Goal: Task Accomplishment & Management: Manage account settings

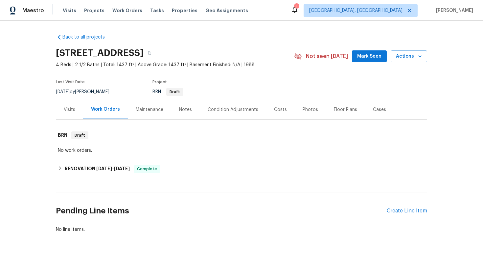
scroll to position [4, 0]
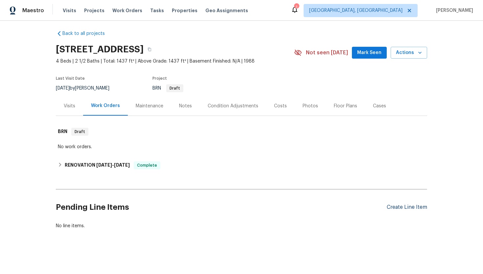
click at [391, 205] on div "Create Line Item" at bounding box center [407, 207] width 40 height 6
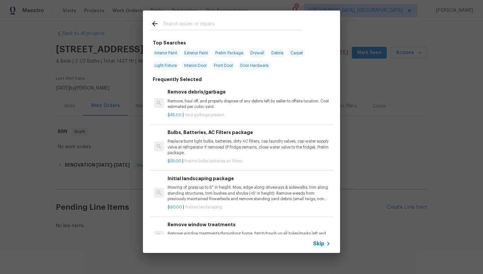
click at [319, 242] on span "Skip" at bounding box center [318, 243] width 11 height 7
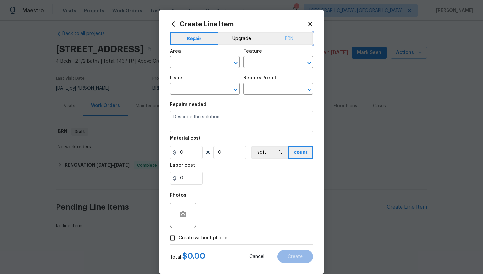
click at [287, 37] on button "BRN" at bounding box center [289, 38] width 48 height 13
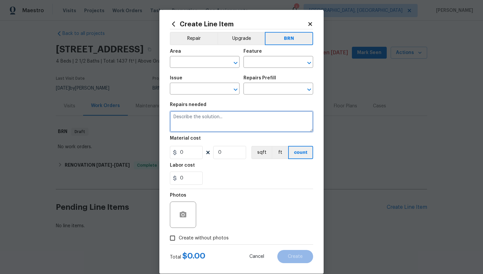
click at [220, 121] on textarea at bounding box center [241, 121] width 143 height 21
paste textarea "Seller to have Impressive Exterminating inspect for WDI, treat if needed and pr…"
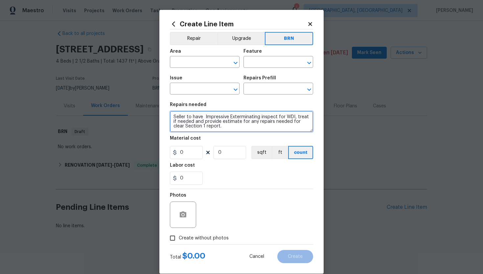
scroll to position [1, 0]
click at [174, 115] on textarea "Seller to have Impressive Exterminating inspect for WDI, treat if needed and pr…" at bounding box center [241, 121] width 143 height 21
type textarea "Resale - Seller to have Impressive Exterminating inspect for WDI, treat if need…"
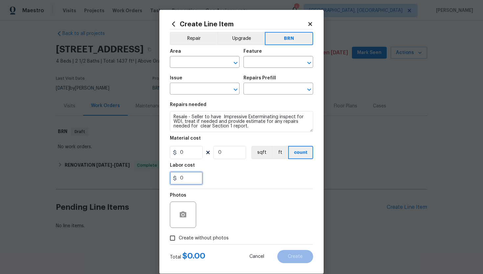
click at [181, 179] on input "0" at bounding box center [186, 177] width 33 height 13
type input "150"
click at [206, 189] on div "Photos" at bounding box center [241, 210] width 143 height 43
click at [183, 63] on input "text" at bounding box center [195, 63] width 51 height 10
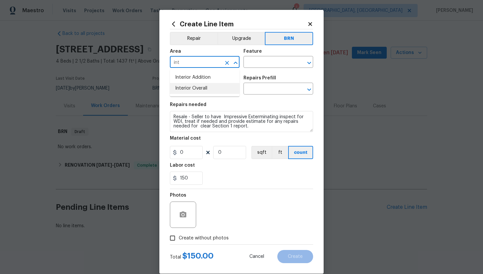
click at [202, 84] on li "Interior Overall" at bounding box center [205, 88] width 70 height 11
type input "Interior Overall"
click at [260, 63] on input "text" at bounding box center [269, 63] width 51 height 10
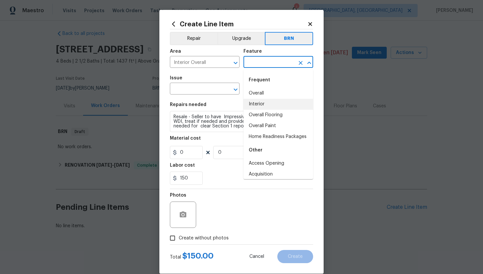
click at [260, 103] on li "Interior" at bounding box center [279, 104] width 70 height 11
type input "Interior"
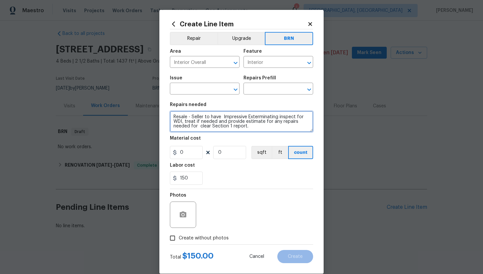
scroll to position [5, 0]
drag, startPoint x: 172, startPoint y: 116, endPoint x: 235, endPoint y: 132, distance: 64.9
click at [235, 132] on textarea "Resale - Seller to have Impressive Exterminating inspect for WDI, treat if need…" at bounding box center [241, 121] width 143 height 21
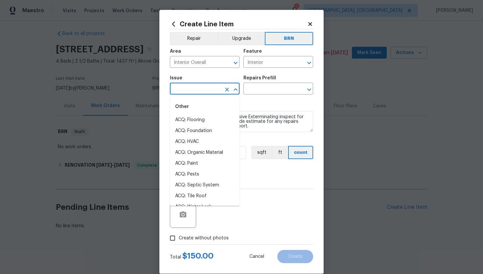
click at [192, 86] on input "text" at bounding box center [195, 89] width 51 height 10
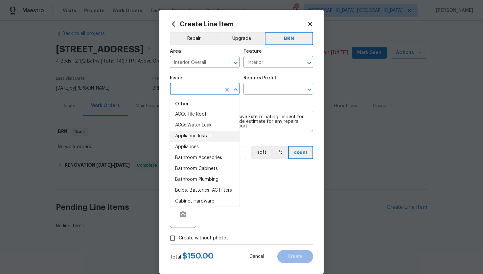
scroll to position [82, 0]
click at [203, 92] on input "text" at bounding box center [195, 89] width 51 height 10
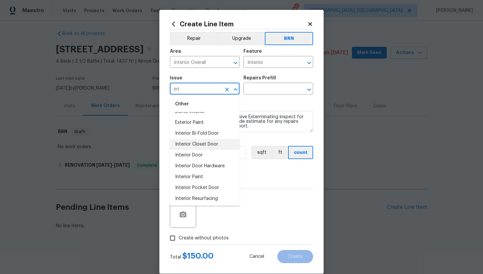
scroll to position [31, 0]
click at [195, 190] on li "Interior Resurfacing" at bounding box center [205, 186] width 70 height 11
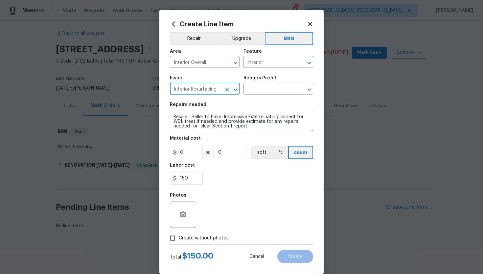
scroll to position [0, 0]
type input "Interior Resurfacing"
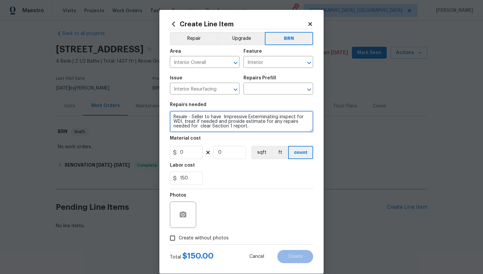
scroll to position [5, 0]
drag, startPoint x: 172, startPoint y: 118, endPoint x: 219, endPoint y: 135, distance: 49.8
click at [219, 135] on section "Repairs needed Resale - Seller to have Impressive Exterminating inspect for WDI…" at bounding box center [241, 143] width 143 height 90
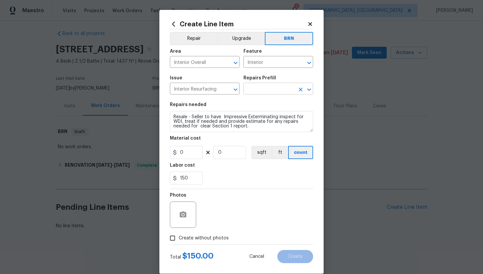
click at [268, 89] on input "text" at bounding box center [269, 89] width 51 height 10
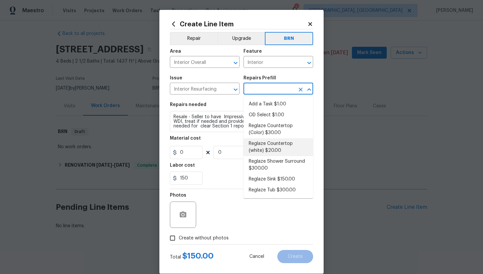
click at [271, 140] on li "Reglaze Countertop (white) $20.00" at bounding box center [279, 147] width 70 height 18
type input "Reglaze Countertop (white) $20.00"
type textarea "Prep, mask and reglaze finish the countertop (white). Ensure that the finish is…"
type input "1"
type input "20"
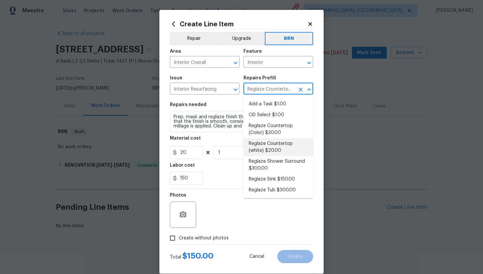
scroll to position [0, 0]
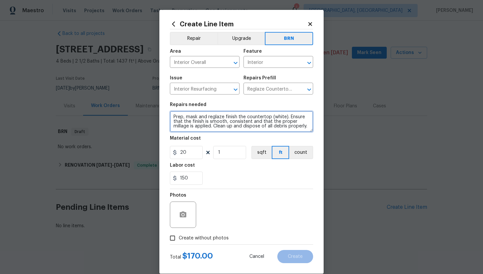
drag, startPoint x: 172, startPoint y: 118, endPoint x: 227, endPoint y: 132, distance: 56.6
click at [227, 132] on textarea "Prep, mask and reglaze finish the countertop (white). Ensure that the finish is…" at bounding box center [241, 121] width 143 height 21
paste textarea "Resale - Seller to have Impressive Exterminating inspect for WDI, treat if need…"
type textarea "Resale - Seller to have Impressive Exterminating inspect for WDI, treat if need…"
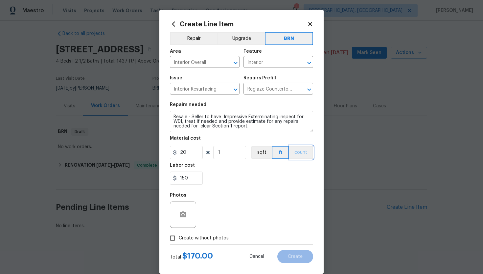
click at [299, 147] on button "count" at bounding box center [301, 152] width 24 height 13
click at [183, 152] on input "20" at bounding box center [186, 152] width 33 height 13
type input "0"
click at [229, 176] on div "150" at bounding box center [241, 177] width 143 height 13
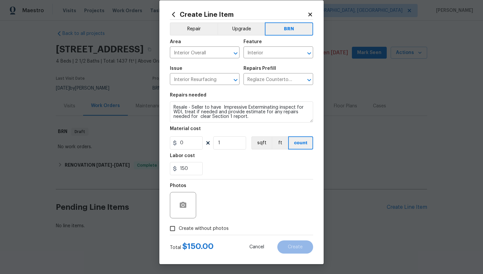
click at [202, 226] on span "Create without photos" at bounding box center [204, 228] width 50 height 7
click at [179, 226] on input "Create without photos" at bounding box center [172, 228] width 12 height 12
checkbox input "true"
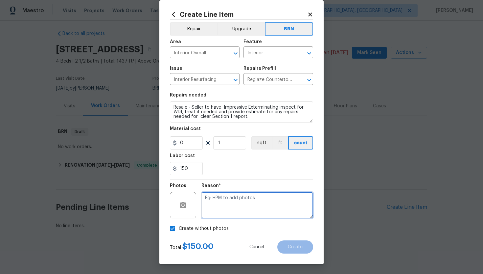
click at [220, 206] on textarea at bounding box center [258, 205] width 112 height 26
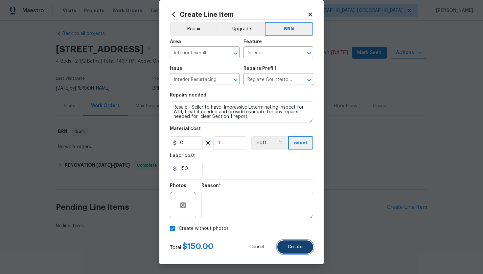
click at [283, 243] on button "Create" at bounding box center [296, 246] width 36 height 13
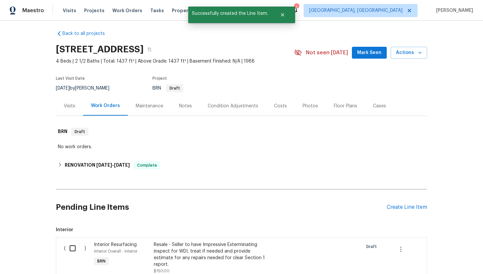
scroll to position [85, 0]
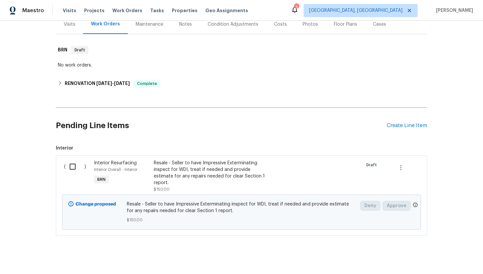
click at [69, 167] on input "checkbox" at bounding box center [75, 167] width 19 height 14
checkbox input "true"
click at [431, 258] on span "Create Work Order" at bounding box center [446, 257] width 44 height 8
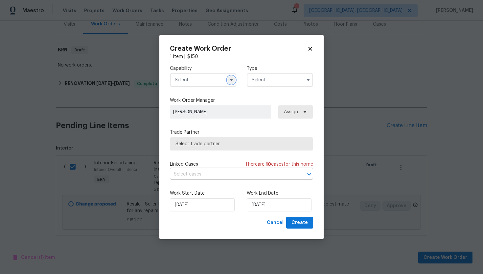
click at [232, 79] on icon "button" at bounding box center [231, 79] width 5 height 5
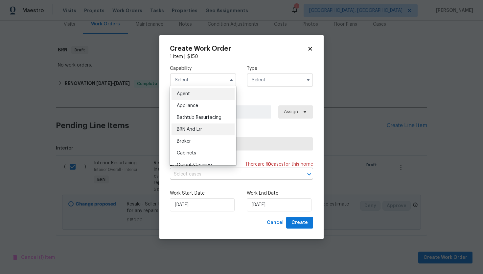
click at [210, 127] on div "BRN And Lrr" at bounding box center [203, 129] width 63 height 12
type input "BRN And Lrr"
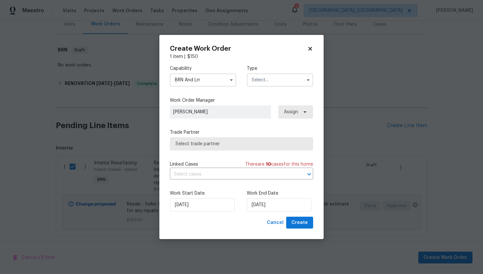
click at [269, 80] on input "text" at bounding box center [280, 79] width 66 height 13
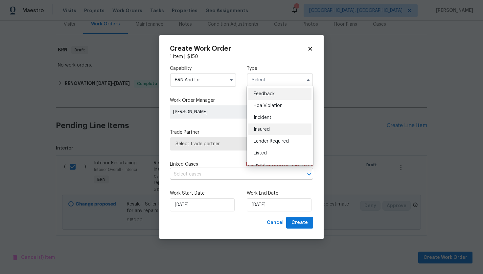
scroll to position [78, 0]
click at [274, 132] on div "Resale" at bounding box center [280, 134] width 63 height 12
type input "Resale"
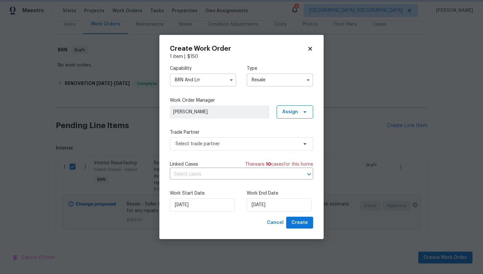
scroll to position [0, 0]
click at [232, 80] on icon "button" at bounding box center [231, 80] width 3 height 2
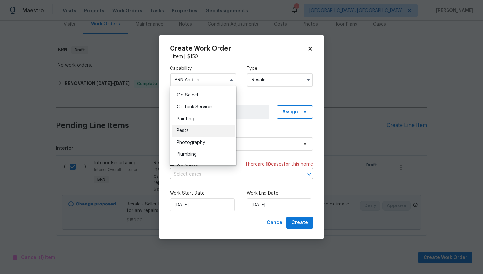
scroll to position [528, 0]
click at [210, 128] on div "Pests" at bounding box center [203, 130] width 63 height 12
type input "Pests"
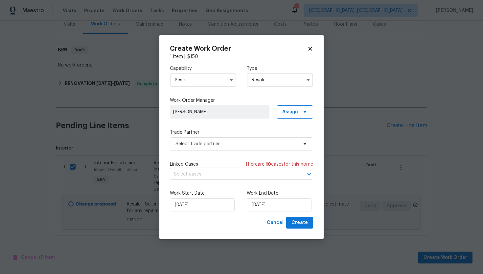
click at [218, 171] on input "text" at bounding box center [232, 174] width 125 height 10
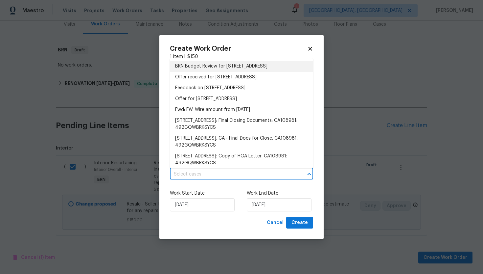
click at [225, 69] on li "BRN Budget Review for 28544 Foxboro Ln, Highland, CA 92346" at bounding box center [241, 66] width 143 height 11
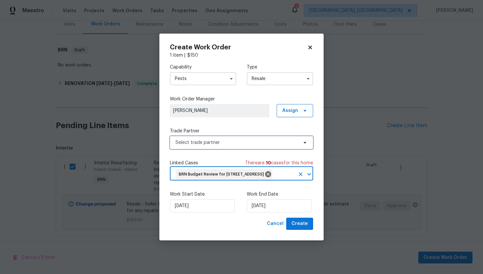
click at [231, 139] on span "Select trade partner" at bounding box center [237, 142] width 123 height 7
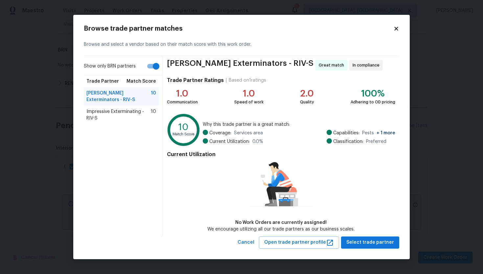
click at [142, 118] on span "Impressive Exterminating - RIV-S" at bounding box center [118, 114] width 64 height 13
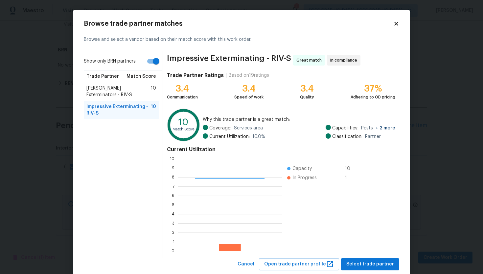
scroll to position [16, 0]
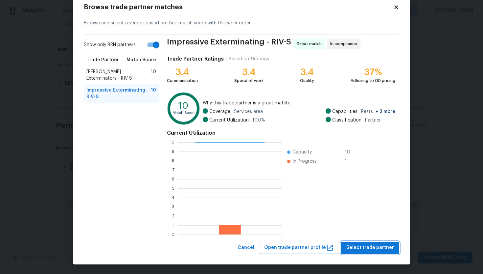
click at [364, 250] on span "Select trade partner" at bounding box center [371, 247] width 48 height 8
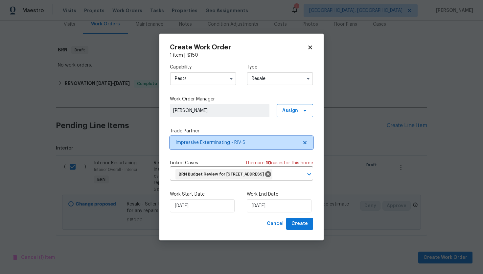
scroll to position [0, 0]
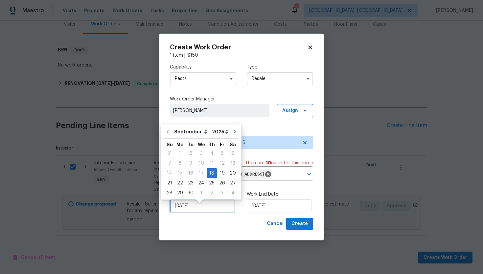
click at [188, 212] on input "[DATE]" at bounding box center [202, 205] width 65 height 13
click at [217, 171] on div "19" at bounding box center [222, 172] width 11 height 9
type input "9/19/2025"
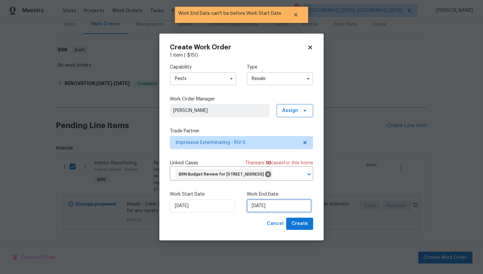
click at [261, 212] on input "9/19/2025" at bounding box center [279, 205] width 65 height 13
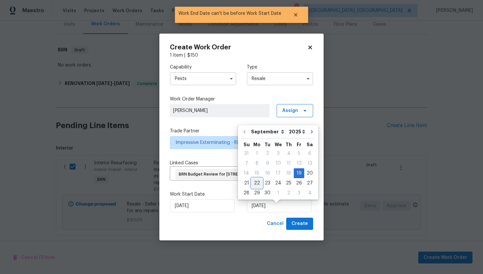
click at [254, 183] on div "22" at bounding box center [257, 182] width 11 height 9
type input "9/22/2025"
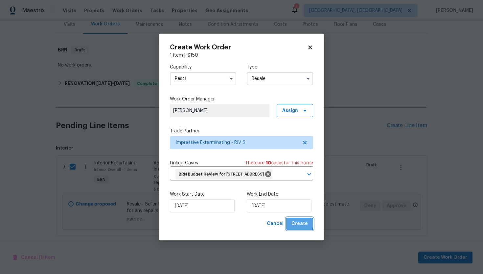
click at [295, 228] on span "Create" at bounding box center [300, 223] width 16 height 8
checkbox input "false"
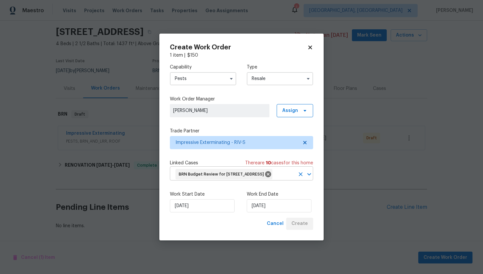
scroll to position [21, 0]
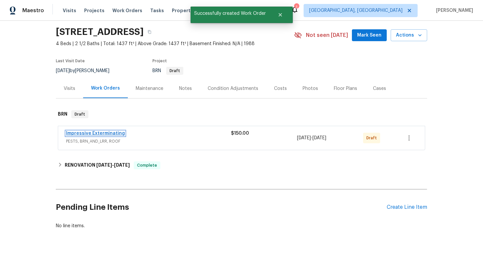
click at [107, 132] on link "Impressive Exterminating" at bounding box center [95, 133] width 59 height 5
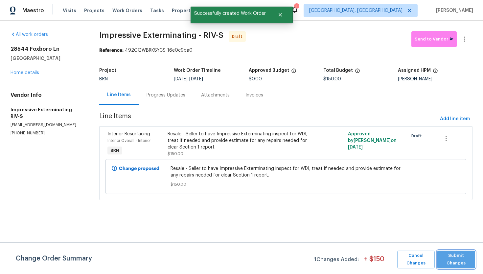
click at [458, 260] on span "Submit Changes" at bounding box center [456, 259] width 31 height 15
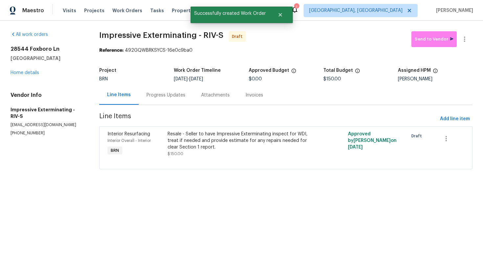
click at [184, 95] on div "Progress Updates" at bounding box center [166, 94] width 55 height 19
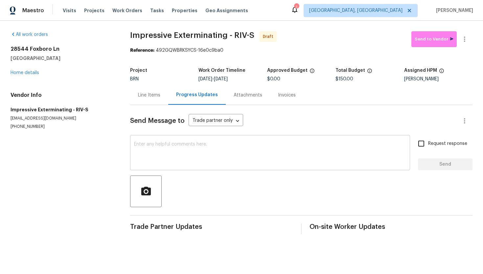
click at [256, 149] on textarea at bounding box center [270, 153] width 272 height 23
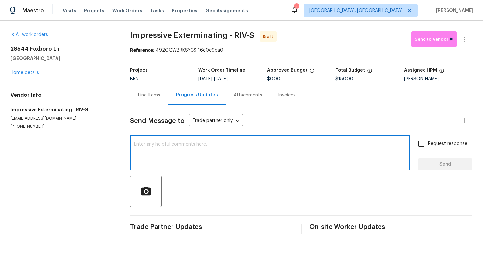
paste textarea "Hey! This is Ajay with Opendoor. I’m confirming a BRN Work Order for the proper…"
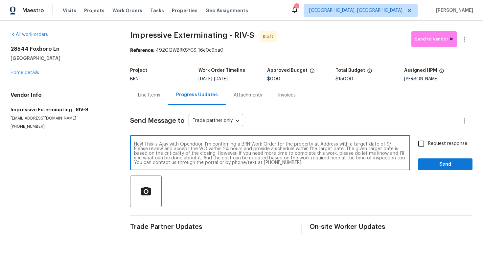
click at [326, 144] on textarea "Hey! This is Ajay with Opendoor. I’m confirming a BRN Work Order for the proper…" at bounding box center [270, 153] width 272 height 23
paste textarea "28544 Foxboro Ln, Highland, CA 92346"
click at [183, 149] on textarea "Hey! This is Ajay with Opendoor. I’m confirming a BRN Work Order for the proper…" at bounding box center [270, 153] width 272 height 23
type textarea "Hey! This is Ajay with Opendoor. I’m confirming a BRN Work Order for the proper…"
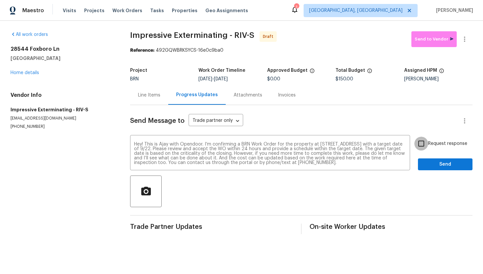
click at [423, 144] on input "Request response" at bounding box center [422, 143] width 14 height 14
checkbox input "true"
click at [430, 160] on span "Send" at bounding box center [446, 164] width 44 height 8
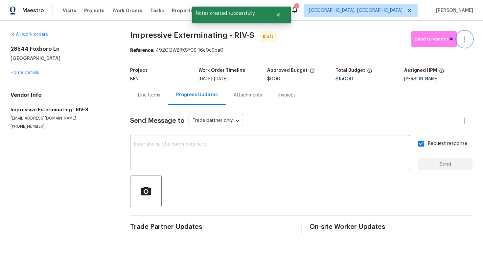
click at [464, 40] on icon "button" at bounding box center [465, 39] width 8 height 8
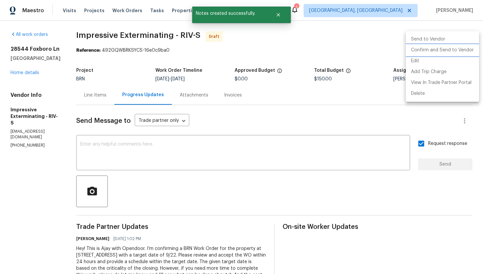
click at [457, 50] on li "Confirm and Send to Vendor" at bounding box center [442, 50] width 73 height 11
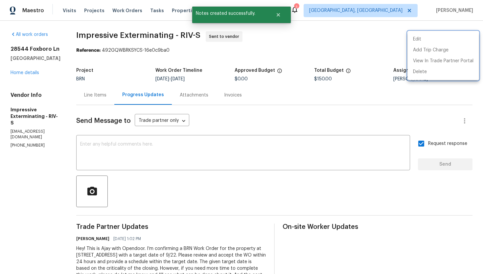
click at [346, 70] on div at bounding box center [241, 137] width 483 height 274
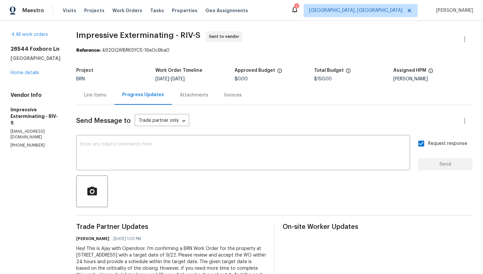
click at [100, 99] on div "Line Items" at bounding box center [95, 94] width 38 height 19
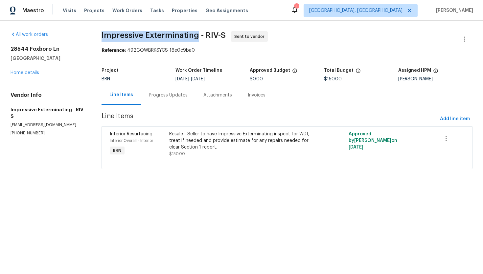
drag, startPoint x: 100, startPoint y: 36, endPoint x: 196, endPoint y: 37, distance: 96.0
click at [196, 37] on div "All work orders 28544 Foxboro Ln Highland, CA 92346 Home details Vendor Info Im…" at bounding box center [241, 104] width 483 height 167
copy span "Impressive Exterminating"
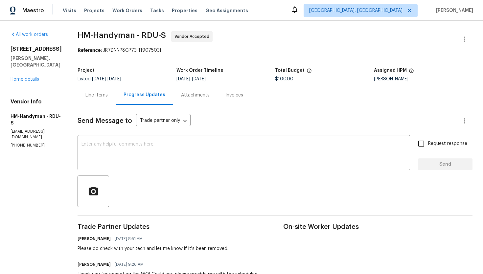
click at [110, 98] on div "Line Items" at bounding box center [97, 94] width 38 height 19
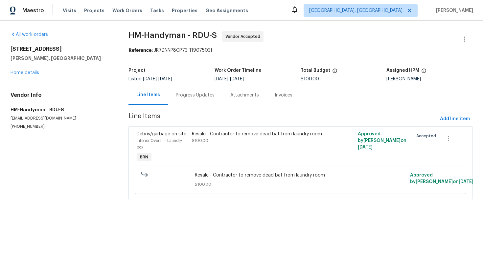
click at [197, 97] on div "Progress Updates" at bounding box center [195, 95] width 39 height 7
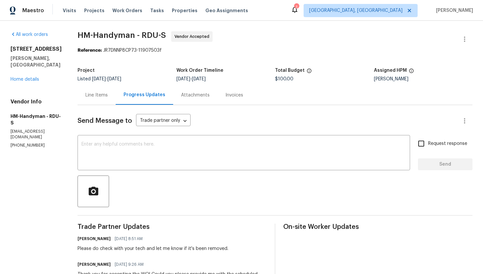
click at [101, 97] on div "Line Items" at bounding box center [97, 95] width 22 height 7
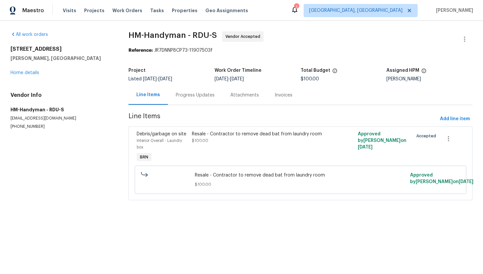
click at [220, 135] on div "Resale - Contractor to remove dead bat from laundry room" at bounding box center [259, 134] width 134 height 7
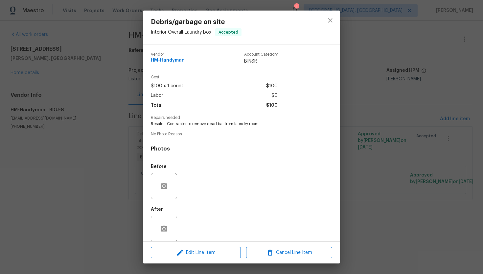
scroll to position [7, 0]
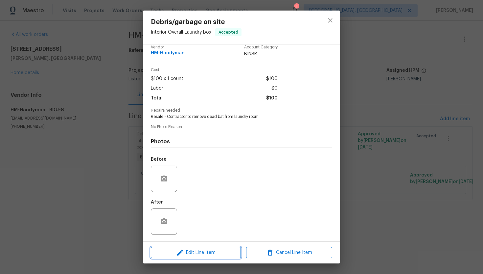
click at [188, 250] on span "Edit Line Item" at bounding box center [196, 252] width 86 height 8
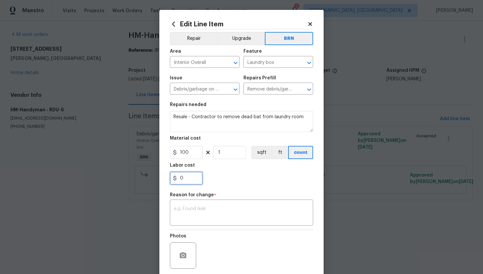
click at [190, 178] on input "0" at bounding box center [186, 177] width 33 height 13
type input "50"
click at [219, 214] on textarea at bounding box center [242, 213] width 136 height 14
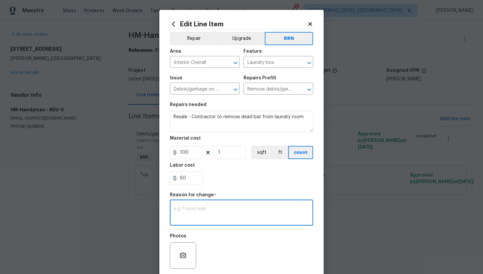
click at [235, 212] on textarea at bounding box center [242, 213] width 136 height 14
paste textarea "(AG) Updated per vendors final cost."
type textarea "(AG) Updated per vendors final cost."
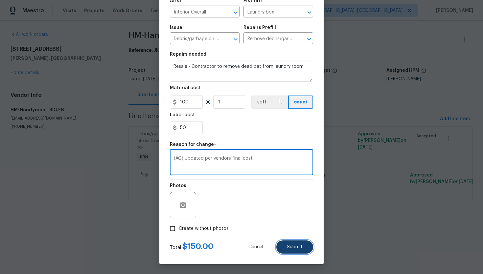
click at [287, 246] on span "Submit" at bounding box center [295, 246] width 16 height 5
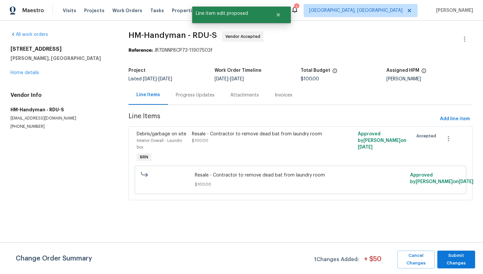
scroll to position [0, 0]
click at [448, 255] on span "Submit Changes" at bounding box center [456, 259] width 31 height 15
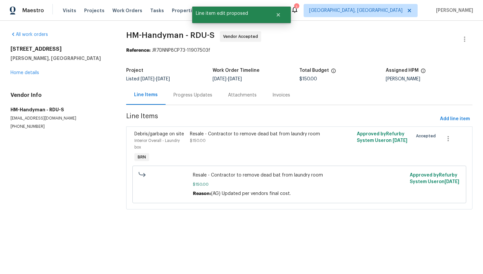
click at [189, 100] on div "Progress Updates" at bounding box center [193, 94] width 55 height 19
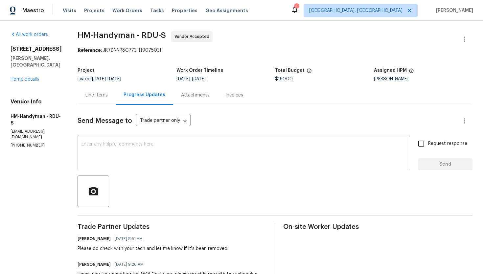
click at [176, 138] on div "x ​" at bounding box center [244, 153] width 333 height 34
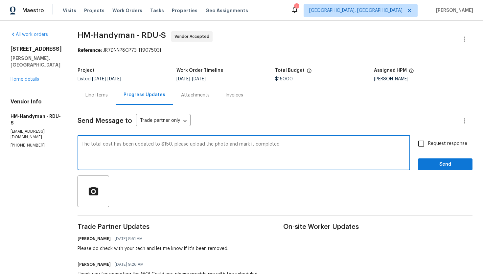
type textarea "The total cost has been updated to $150, please upload the photo and mark it co…"
click at [433, 148] on label "Request response" at bounding box center [441, 143] width 53 height 14
click at [429, 148] on input "Request response" at bounding box center [422, 143] width 14 height 14
checkbox input "true"
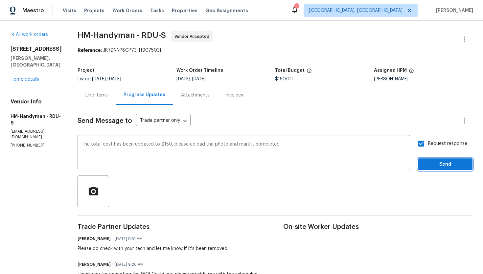
click at [442, 165] on span "Send" at bounding box center [446, 164] width 44 height 8
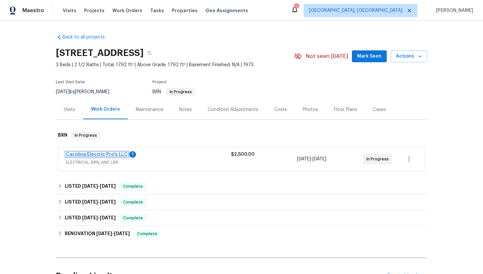
click at [118, 153] on link "Carolina Electric Pro's LLC" at bounding box center [97, 154] width 62 height 5
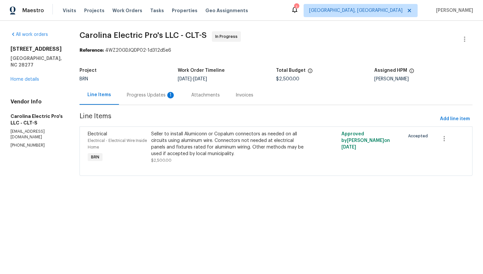
click at [173, 102] on div "Progress Updates 1" at bounding box center [151, 94] width 64 height 19
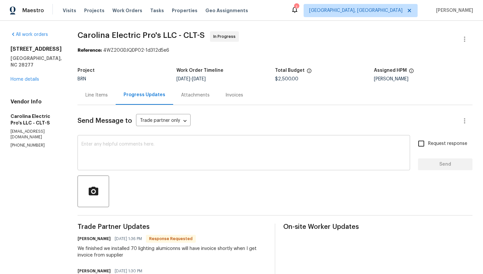
click at [168, 164] on textarea at bounding box center [244, 153] width 325 height 23
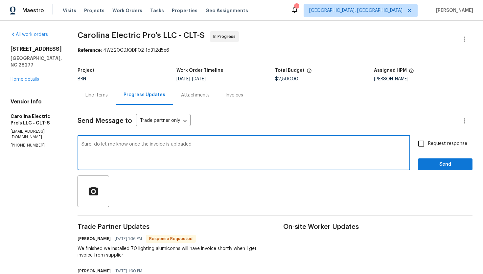
type textarea "Sure, do let me know once the invoice is uploaded."
click at [434, 143] on span "Request response" at bounding box center [448, 143] width 39 height 7
click at [429, 143] on input "Request response" at bounding box center [422, 143] width 14 height 14
checkbox input "true"
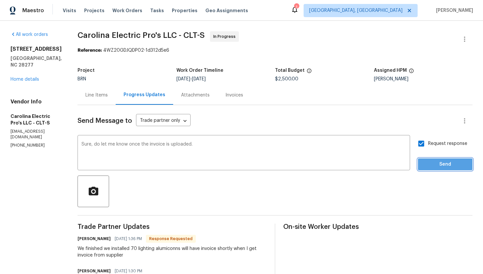
click at [429, 161] on span "Send" at bounding box center [446, 164] width 44 height 8
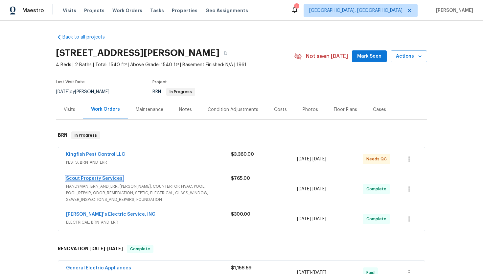
click at [86, 178] on link "Scout Property Services" at bounding box center [94, 178] width 57 height 5
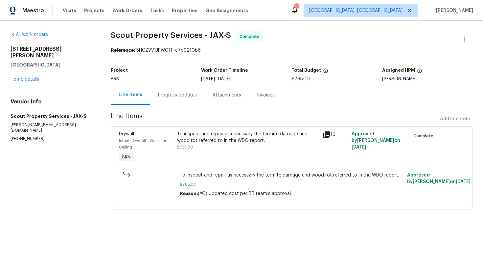
click at [216, 146] on div "To inspect and repair as necessary the termite damage and wood rot referred to …" at bounding box center [248, 141] width 142 height 20
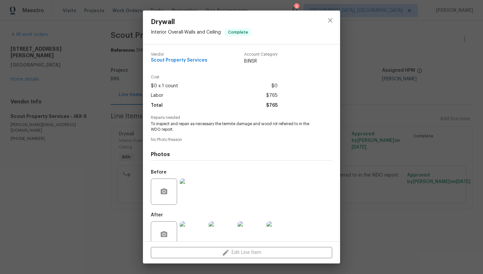
click at [199, 124] on span "To inspect and repair as necessary the termite damage and wood rot referred to …" at bounding box center [232, 126] width 163 height 11
copy span "To inspect and repair as necessary the termite damage and wood rot referred to …"
click at [95, 129] on div "Drywall Interior Overall - Walls and Ceiling Complete Vendor Scout Property Ser…" at bounding box center [241, 137] width 483 height 274
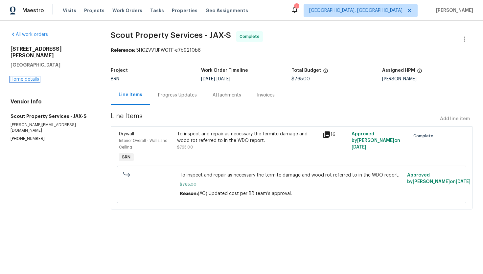
click at [19, 77] on link "Home details" at bounding box center [25, 79] width 29 height 5
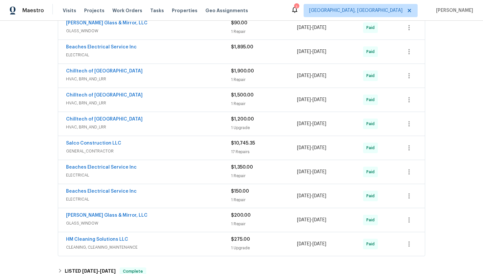
scroll to position [534, 0]
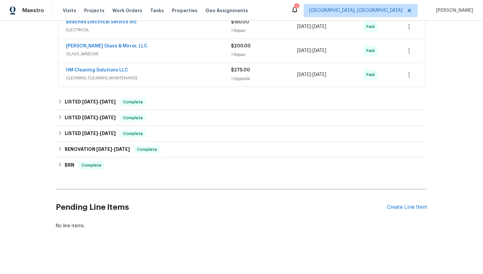
click at [403, 210] on div "Pending Line Items Create Line Item" at bounding box center [242, 207] width 372 height 31
click at [402, 206] on div "Create Line Item" at bounding box center [407, 207] width 40 height 6
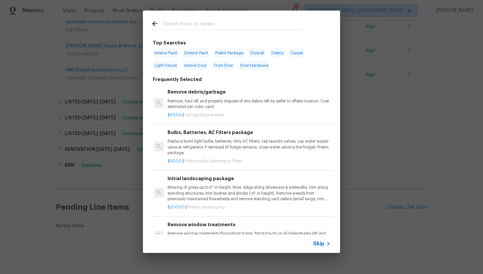
click at [321, 241] on span "Skip" at bounding box center [318, 243] width 11 height 7
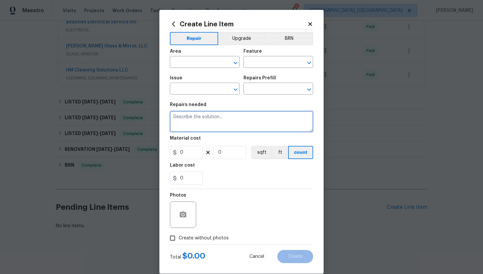
click at [255, 128] on textarea at bounding box center [241, 121] width 143 height 21
paste textarea "To inspect and repair as necessary the termite damage and wood rot referred to …"
click at [172, 117] on textarea "To inspect and repair as necessary the termite damage and wood rot referred to …" at bounding box center [241, 121] width 143 height 21
type textarea "Revisit - To inspect and repair as necessary the termite damage and wood rot re…"
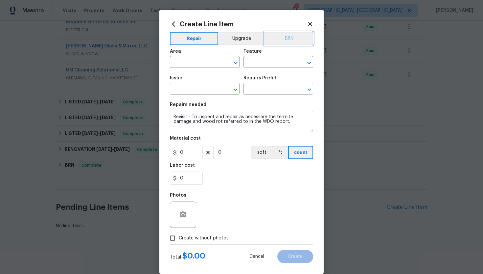
click at [284, 36] on button "BRN" at bounding box center [289, 38] width 48 height 13
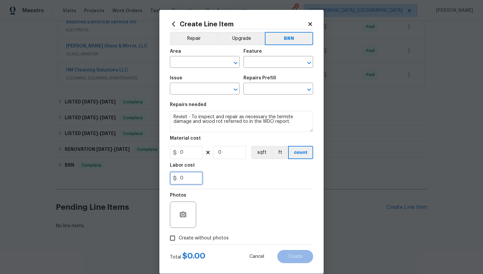
click at [185, 178] on input "0" at bounding box center [186, 177] width 33 height 13
type input "1"
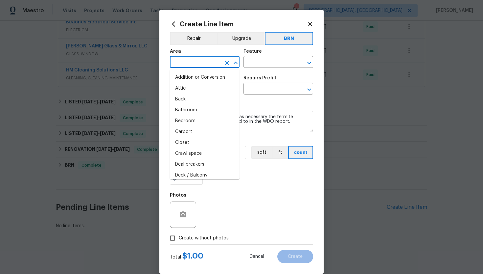
click at [194, 65] on input "text" at bounding box center [195, 63] width 51 height 10
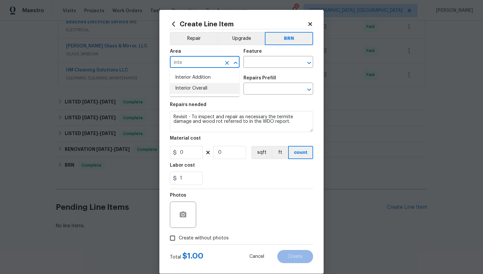
click at [195, 90] on li "Interior Overall" at bounding box center [205, 88] width 70 height 11
type input "Interior Overall"
click at [275, 63] on input "text" at bounding box center [269, 63] width 51 height 10
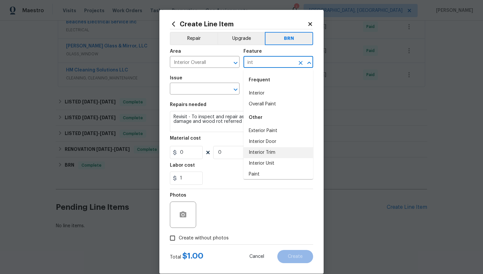
click at [268, 149] on li "Interior Trim" at bounding box center [279, 152] width 70 height 11
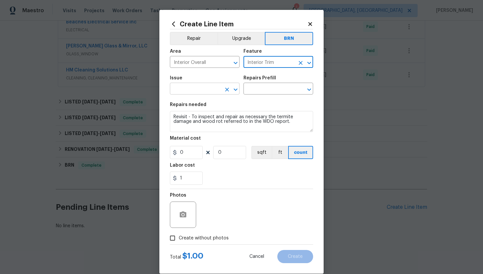
type input "Interior Trim"
click at [206, 92] on input "text" at bounding box center [195, 89] width 51 height 10
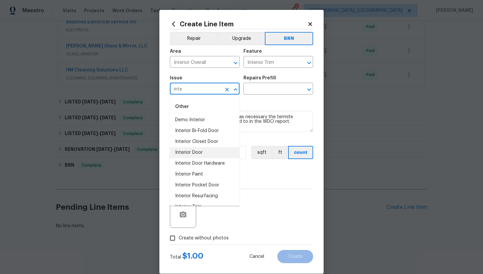
click at [196, 155] on li "Interior Door" at bounding box center [205, 152] width 70 height 11
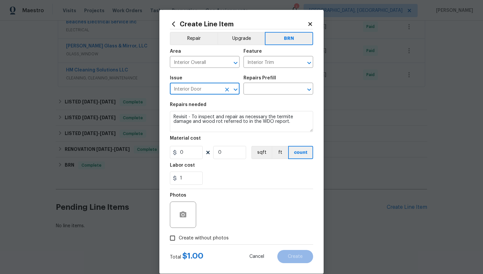
type input "Interior Door"
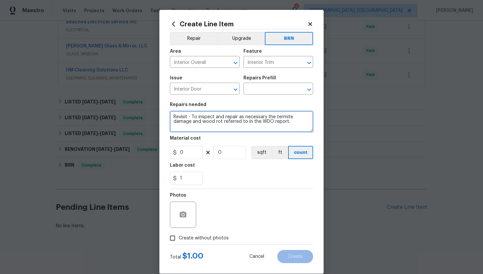
drag, startPoint x: 173, startPoint y: 117, endPoint x: 247, endPoint y: 136, distance: 76.4
click at [247, 136] on section "Repairs needed Revisit - To inspect and repair as necessary the termite damage …" at bounding box center [241, 143] width 143 height 90
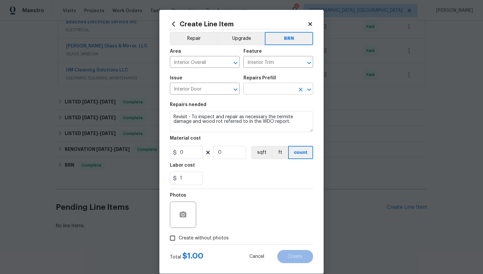
click at [263, 91] on input "text" at bounding box center [269, 89] width 51 height 10
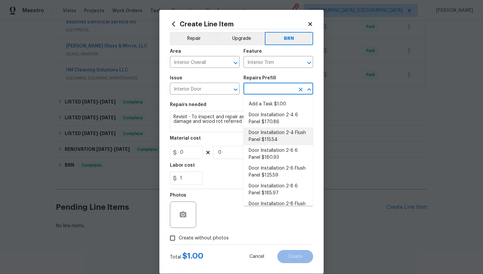
click at [287, 141] on li "Door Installation 2-4 Flush Panel $115.54" at bounding box center [279, 136] width 70 height 18
type input "Interior Door"
type input "Door Installation 2-4 Flush Panel $115.54"
type textarea "Remove the existing door (if present). Install a new pre-hung 2-4 flush panel i…"
type input "115.54"
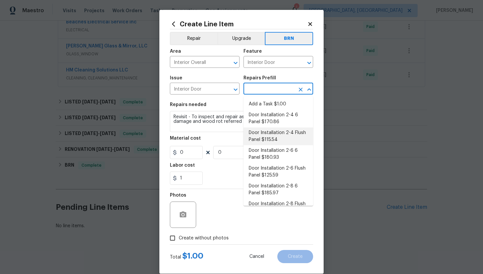
type input "1"
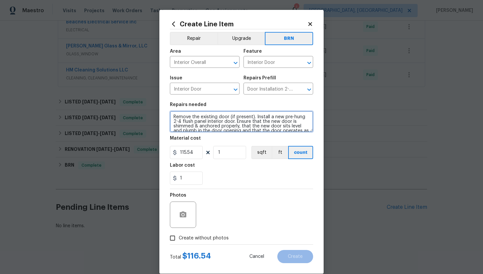
scroll to position [9, 0]
drag, startPoint x: 171, startPoint y: 117, endPoint x: 227, endPoint y: 142, distance: 61.2
click at [227, 142] on section "Repairs needed Remove the existing door (if present). Install a new pre-hung 2-…" at bounding box center [241, 143] width 143 height 90
paste textarea "visit - To inspect and repair as necessary the termite damage and wood rot refe…"
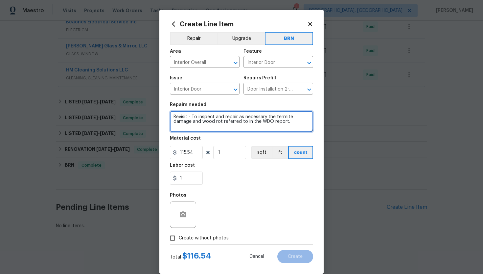
type textarea "Revisit - To inspect and repair as necessary the termite damage and wood rot re…"
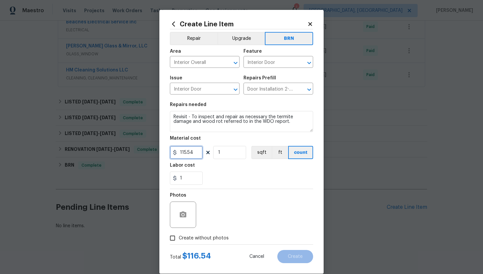
drag, startPoint x: 199, startPoint y: 152, endPoint x: 175, endPoint y: 153, distance: 24.4
click at [175, 153] on div "115.54" at bounding box center [186, 152] width 33 height 13
type input "0"
click at [243, 184] on div "1" at bounding box center [241, 177] width 143 height 13
click at [184, 215] on circle "button" at bounding box center [183, 214] width 2 height 2
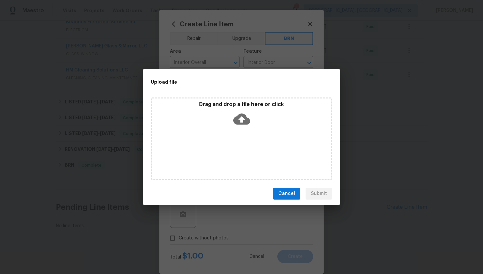
click at [239, 117] on icon at bounding box center [242, 118] width 17 height 11
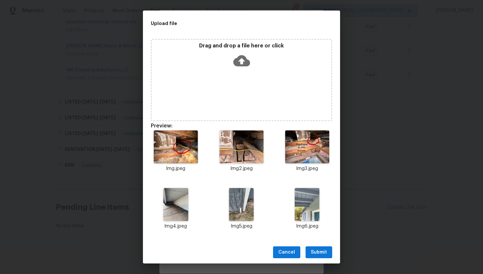
click at [320, 251] on span "Submit" at bounding box center [319, 252] width 16 height 8
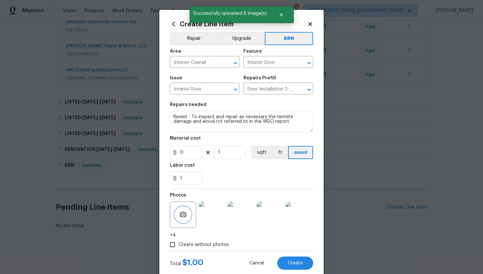
scroll to position [16, 0]
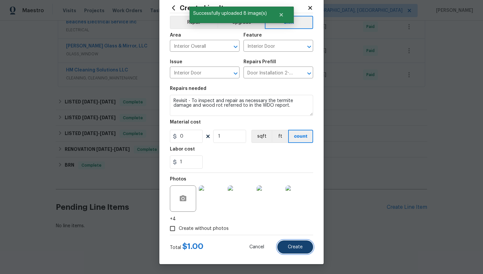
click at [302, 248] on span "Create" at bounding box center [295, 246] width 15 height 5
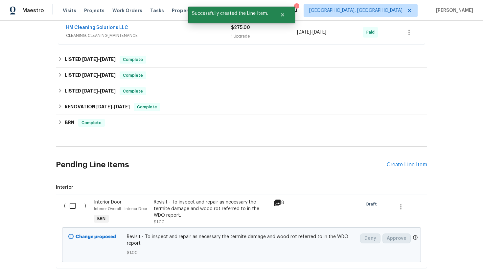
scroll to position [615, 0]
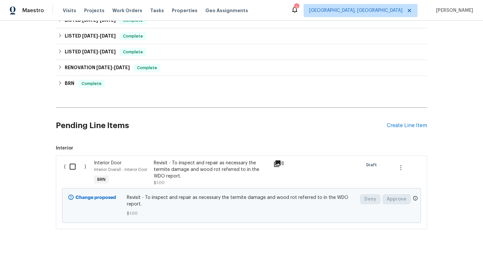
click at [77, 165] on input "checkbox" at bounding box center [75, 167] width 19 height 14
checkbox input "true"
click at [447, 255] on span "Create Work Order" at bounding box center [446, 257] width 44 height 8
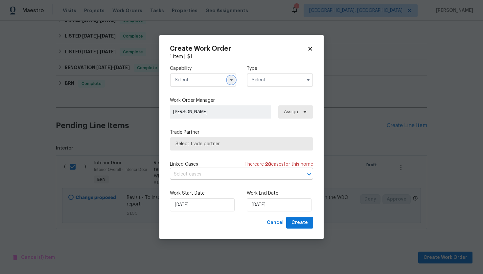
click at [231, 80] on icon "button" at bounding box center [231, 79] width 5 height 5
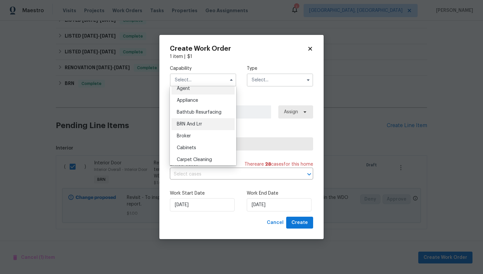
scroll to position [7, 0]
click at [214, 122] on div "BRN And Lrr" at bounding box center [203, 122] width 63 height 12
type input "BRN And Lrr"
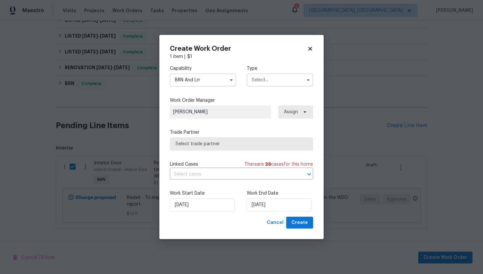
click at [287, 75] on input "text" at bounding box center [280, 79] width 66 height 13
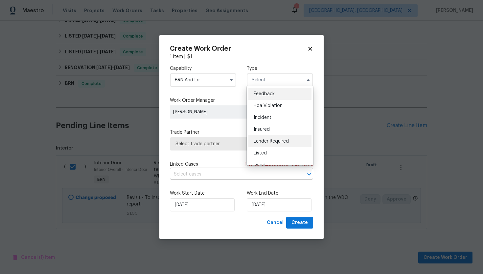
scroll to position [78, 0]
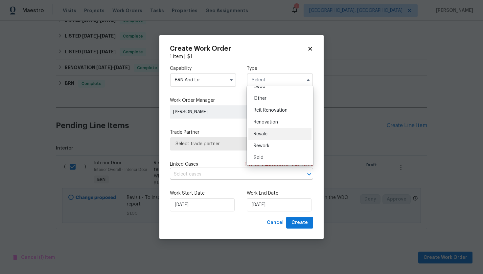
click at [282, 132] on div "Resale" at bounding box center [280, 134] width 63 height 12
type input "Resale"
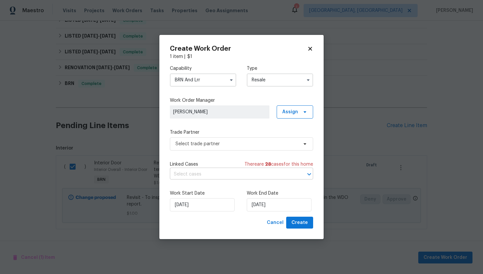
click at [224, 176] on input "text" at bounding box center [232, 174] width 125 height 10
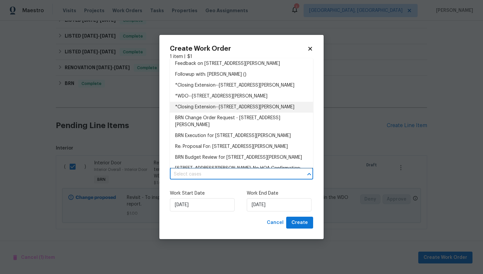
scroll to position [35, 0]
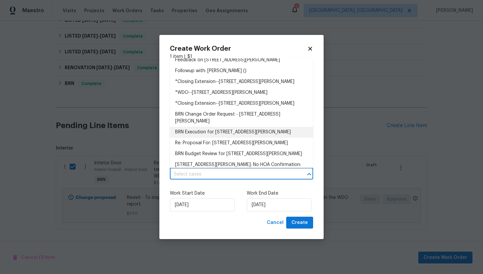
click at [215, 137] on li "BRN Execution for 9408 Little John Rd, Jacksonville, FL 32208" at bounding box center [241, 132] width 143 height 11
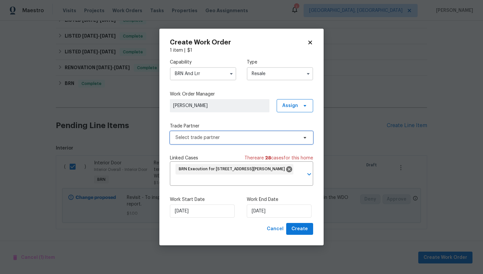
click at [225, 137] on span "Select trade partner" at bounding box center [237, 137] width 123 height 7
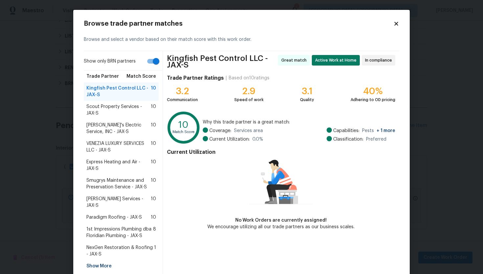
click at [117, 107] on span "Scout Property Services - JAX-S" at bounding box center [118, 109] width 64 height 13
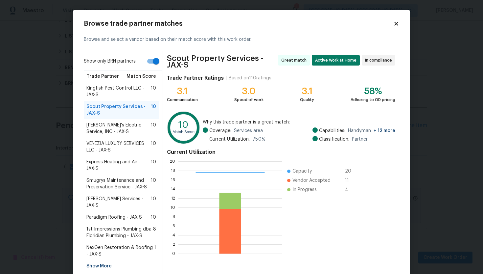
scroll to position [28, 0]
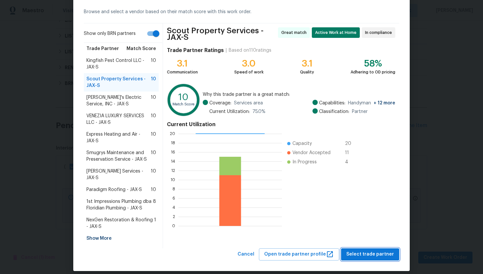
click at [359, 250] on span "Select trade partner" at bounding box center [371, 254] width 48 height 8
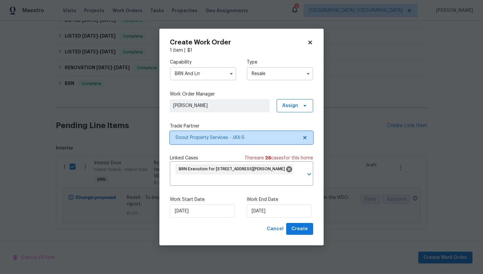
scroll to position [0, 0]
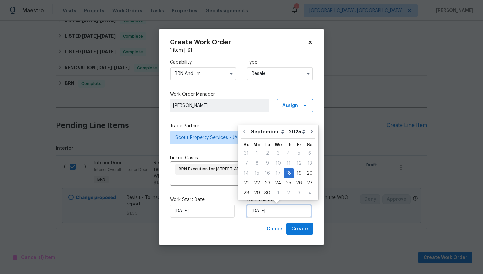
click at [256, 207] on input "[DATE]" at bounding box center [279, 210] width 65 height 13
click at [259, 185] on div "22" at bounding box center [257, 182] width 11 height 9
type input "9/22/2025"
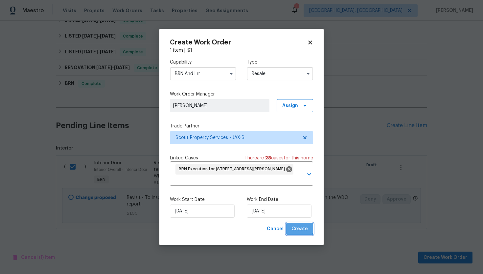
click at [298, 228] on span "Create" at bounding box center [300, 229] width 16 height 8
checkbox input "false"
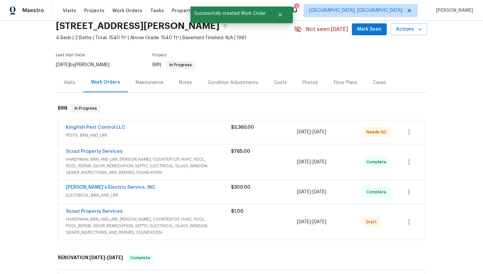
scroll to position [42, 0]
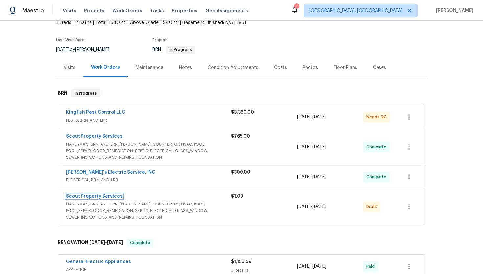
click at [82, 195] on link "Scout Property Services" at bounding box center [94, 196] width 57 height 5
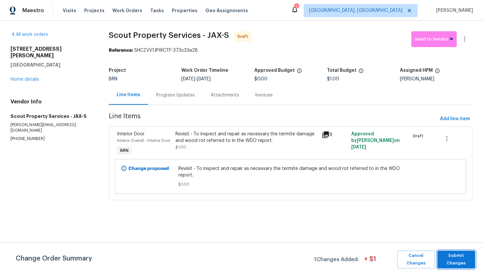
click at [452, 262] on span "Submit Changes" at bounding box center [456, 259] width 31 height 15
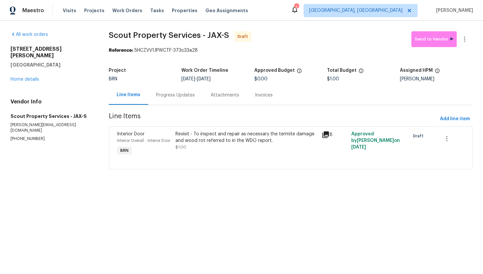
click at [189, 97] on div "Progress Updates" at bounding box center [175, 95] width 39 height 7
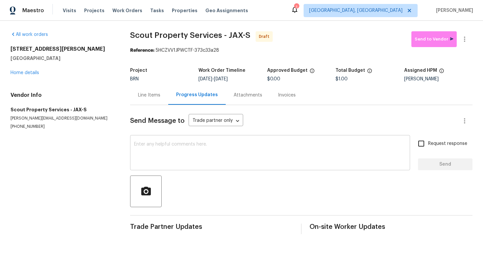
click at [189, 147] on textarea at bounding box center [270, 153] width 272 height 23
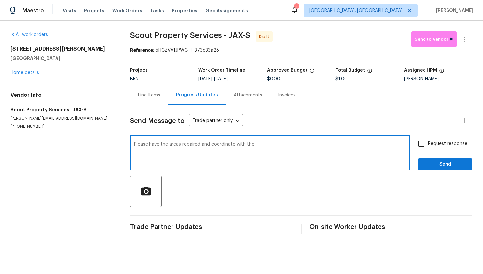
paste textarea "Eric Becerra directly at 904-521-0400 for better coordination."
drag, startPoint x: 343, startPoint y: 145, endPoint x: 384, endPoint y: 144, distance: 40.5
click at [384, 144] on textarea "Please have the areas repaired and coordinate with the Eric Becerra directly at…" at bounding box center [270, 153] width 272 height 23
click at [351, 146] on textarea "Please have the areas repaired and coordinate with the Eric Becerra directly at…" at bounding box center [270, 153] width 272 height 23
type textarea "Please have the areas repaired and coordinate with the Eric Becerra directly at…"
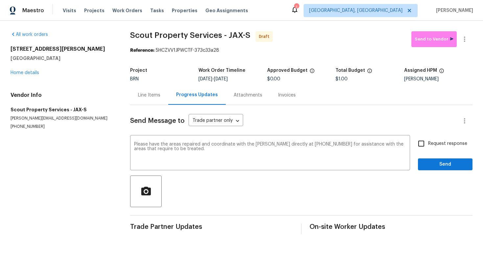
click at [449, 143] on span "Request response" at bounding box center [448, 143] width 39 height 7
click at [429, 143] on input "Request response" at bounding box center [422, 143] width 14 height 14
checkbox input "true"
click at [444, 163] on span "Send" at bounding box center [446, 164] width 44 height 8
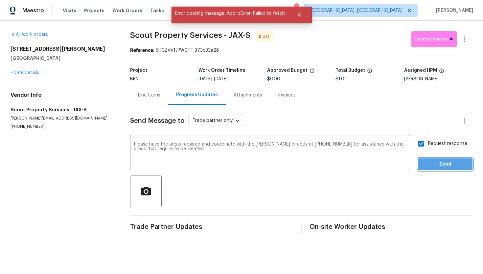
click at [443, 167] on span "Send" at bounding box center [446, 164] width 44 height 8
drag, startPoint x: 134, startPoint y: 145, endPoint x: 181, endPoint y: 159, distance: 49.5
click at [181, 159] on div "Please have the areas repaired and coordinate with the Eric Becerra directly at…" at bounding box center [270, 153] width 280 height 34
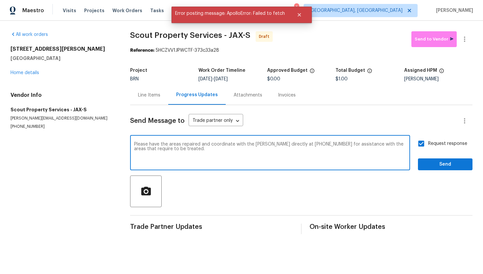
click at [181, 153] on textarea "Please have the areas repaired and coordinate with the Eric Becerra directly at…" at bounding box center [270, 153] width 272 height 23
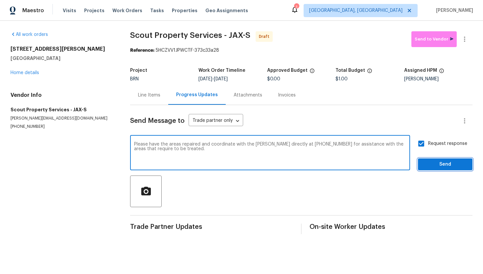
click at [440, 160] on span "Send" at bounding box center [446, 164] width 44 height 8
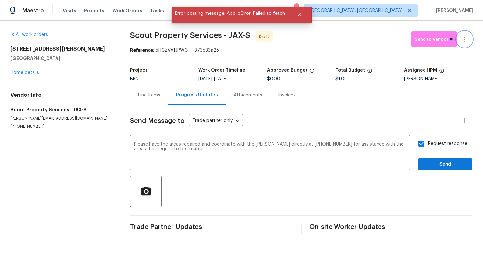
click at [467, 39] on icon "button" at bounding box center [465, 39] width 8 height 8
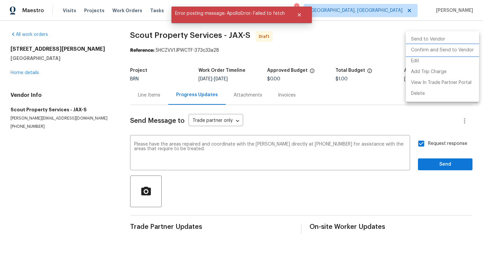
click at [458, 53] on li "Confirm and Send to Vendor" at bounding box center [442, 50] width 73 height 11
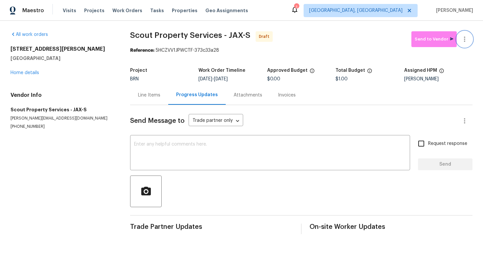
click at [466, 37] on icon "button" at bounding box center [465, 39] width 8 height 8
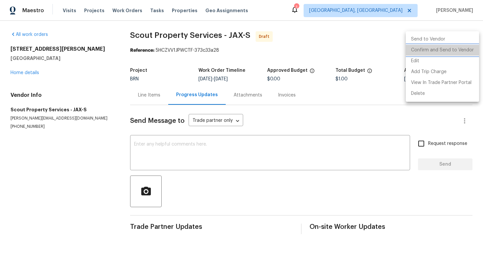
click at [460, 51] on li "Confirm and Send to Vendor" at bounding box center [442, 50] width 73 height 11
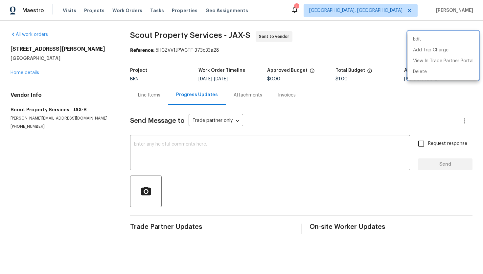
click at [272, 153] on div at bounding box center [241, 137] width 483 height 274
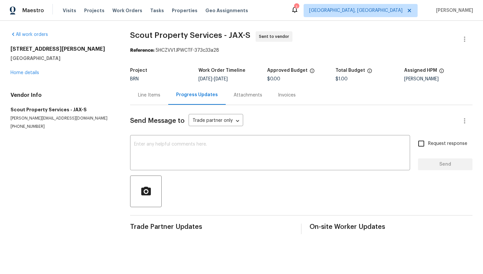
click at [272, 153] on textarea at bounding box center [270, 153] width 272 height 23
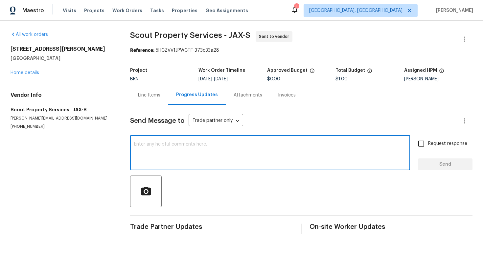
paste textarea "Please have the areas repaired and coordinate with the Eric Becerra directly at…"
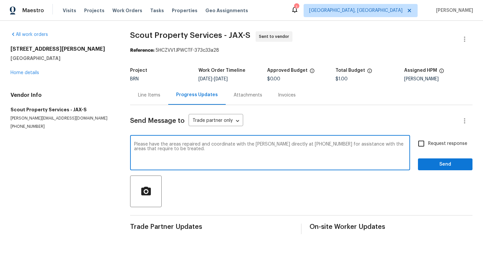
type textarea "Please have the areas repaired and coordinate with the Eric Becerra directly at…"
click at [431, 144] on span "Request response" at bounding box center [448, 143] width 39 height 7
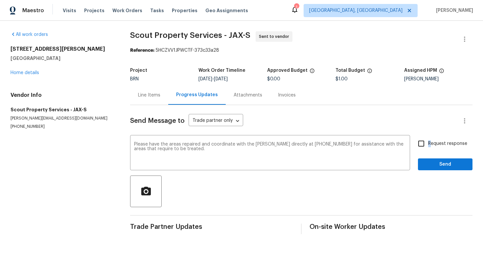
click at [422, 143] on input "Request response" at bounding box center [422, 143] width 14 height 14
checkbox input "true"
click at [426, 160] on span "Send" at bounding box center [446, 164] width 44 height 8
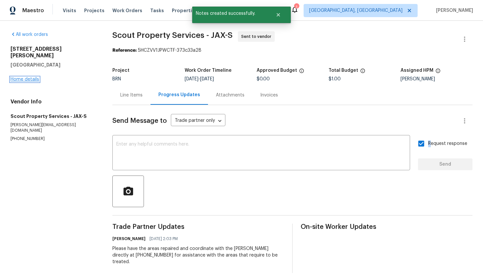
click at [32, 77] on link "Home details" at bounding box center [25, 79] width 29 height 5
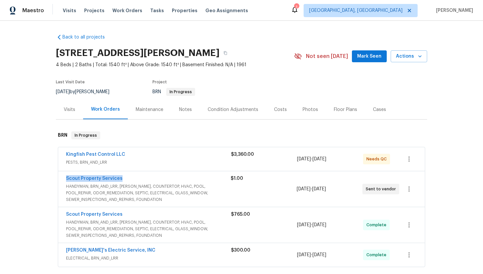
drag, startPoint x: 65, startPoint y: 177, endPoint x: 120, endPoint y: 176, distance: 55.3
click at [120, 176] on div "Scout Property Services HANDYMAN, BRN_AND_LRR, WELLS, COUNTERTOP, HVAC, POOL, P…" at bounding box center [241, 189] width 367 height 36
copy link "Scout Property Services"
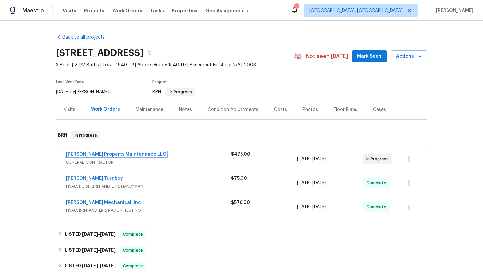
click at [97, 156] on link "[PERSON_NAME] Property Maintenance LLC" at bounding box center [116, 154] width 100 height 5
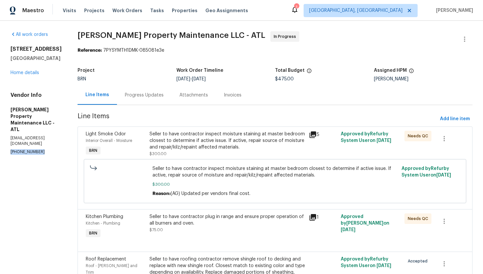
drag, startPoint x: 7, startPoint y: 138, endPoint x: 43, endPoint y: 141, distance: 36.3
click at [43, 141] on div "All work orders [STREET_ADDRESS] Home details Vendor Info [PERSON_NAME] Propert…" at bounding box center [241, 173] width 483 height 305
copy p "[PHONE_NUMBER]"
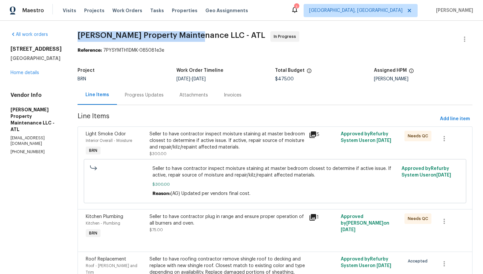
drag, startPoint x: 79, startPoint y: 36, endPoint x: 196, endPoint y: 32, distance: 116.8
click at [196, 32] on span "[PERSON_NAME] Property Maintenance LLC - ATL" at bounding box center [172, 35] width 188 height 8
copy span "[PERSON_NAME] Property Maintenance LLC"
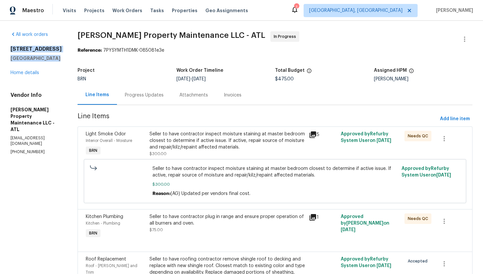
drag, startPoint x: 10, startPoint y: 50, endPoint x: 57, endPoint y: 62, distance: 48.1
click at [57, 62] on div "All work orders [STREET_ADDRESS] Home details Vendor Info [PERSON_NAME] Propert…" at bounding box center [241, 173] width 483 height 305
copy div "[STREET_ADDRESS]"
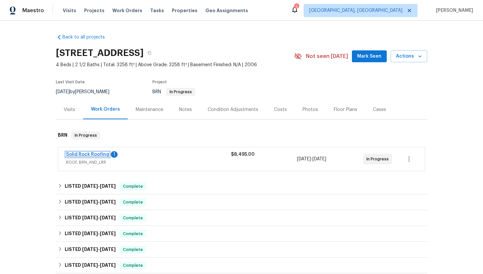
click at [89, 156] on link "Solid Rock Roofing" at bounding box center [87, 154] width 43 height 5
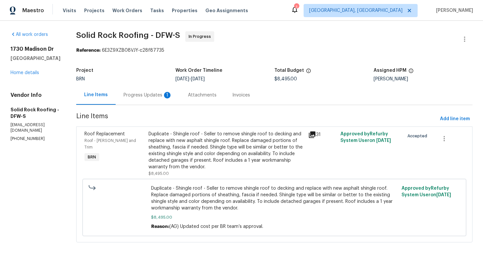
click at [166, 96] on div "1" at bounding box center [167, 95] width 7 height 7
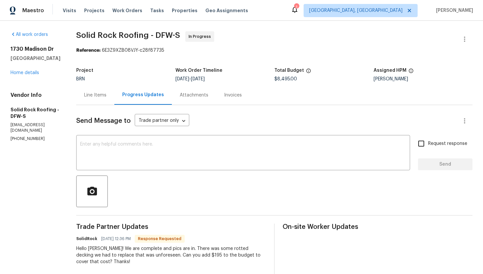
click at [102, 94] on div "Line Items" at bounding box center [95, 95] width 22 height 7
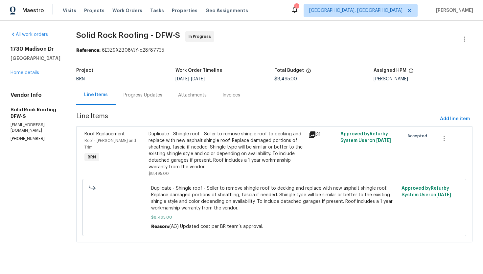
click at [213, 150] on div "Duplicate - Shingle roof - Seller to remove shingle roof to decking and replace…" at bounding box center [227, 150] width 156 height 39
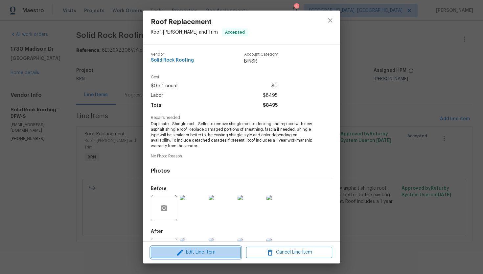
click at [202, 252] on span "Edit Line Item" at bounding box center [196, 252] width 86 height 8
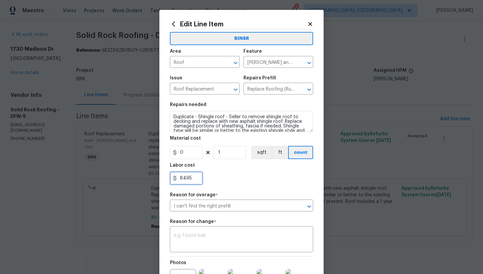
click at [194, 180] on input "8495" at bounding box center [186, 177] width 33 height 13
type input "8690"
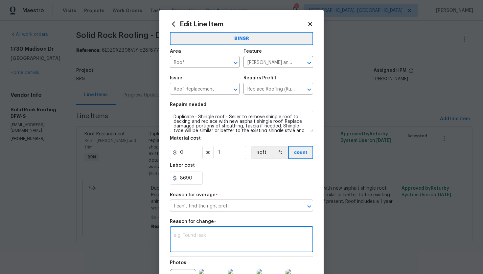
click at [230, 244] on textarea at bounding box center [242, 240] width 136 height 14
paste textarea "(AG) Updated per vendors final cost."
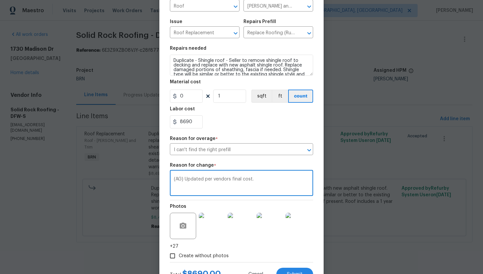
scroll to position [84, 0]
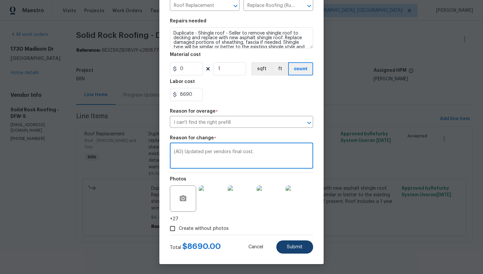
type textarea "(AG) Updated per vendors final cost."
click at [287, 243] on button "Submit" at bounding box center [295, 246] width 37 height 13
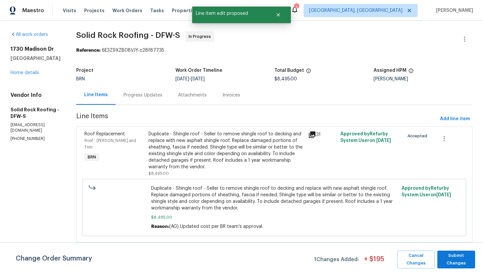
scroll to position [0, 0]
click at [452, 255] on span "Submit Changes" at bounding box center [456, 259] width 31 height 15
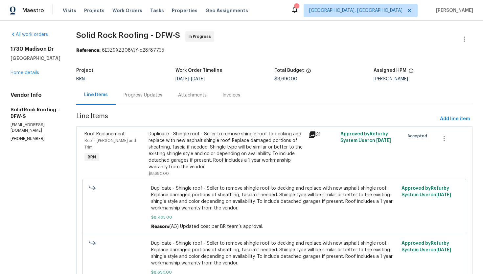
click at [159, 97] on div "Progress Updates" at bounding box center [143, 95] width 39 height 7
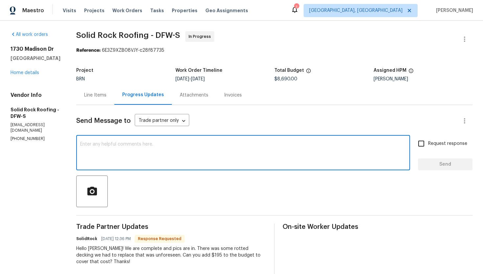
click at [240, 154] on textarea at bounding box center [243, 153] width 326 height 23
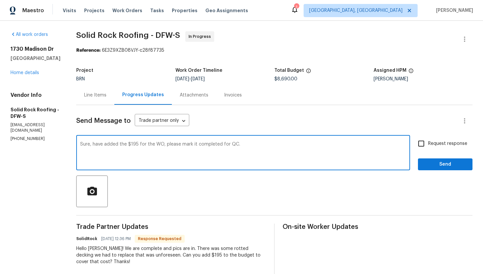
type textarea "Sure, have added the $195 for the WO, please mark it completed for QC."
click at [457, 139] on label "Request response" at bounding box center [441, 143] width 53 height 14
click at [429, 139] on input "Request response" at bounding box center [422, 143] width 14 height 14
checkbox input "true"
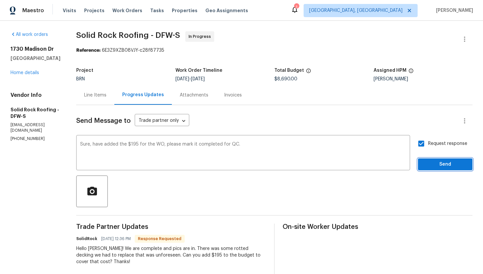
click at [447, 164] on span "Send" at bounding box center [446, 164] width 44 height 8
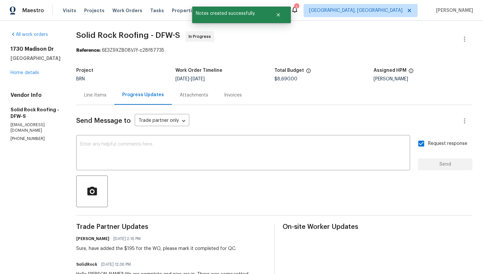
click at [104, 97] on div "Line Items" at bounding box center [95, 95] width 22 height 7
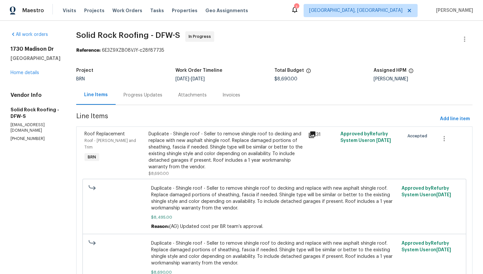
click at [205, 145] on div "Duplicate - Shingle roof - Seller to remove shingle roof to decking and replace…" at bounding box center [227, 150] width 156 height 39
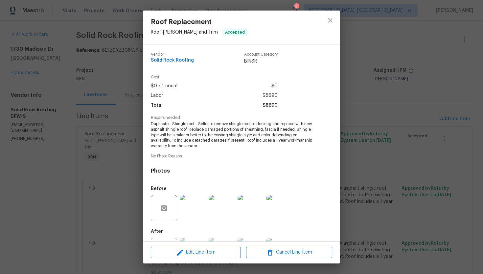
click at [197, 128] on span "Duplicate - Shingle roof - Seller to remove shingle roof to decking and replace…" at bounding box center [232, 135] width 163 height 28
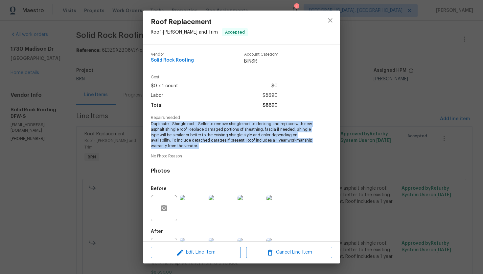
copy span "Duplicate - Shingle roof - Seller to remove shingle roof to decking and replace…"
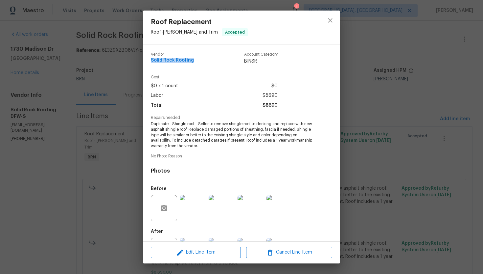
drag, startPoint x: 150, startPoint y: 61, endPoint x: 191, endPoint y: 63, distance: 41.5
click at [191, 63] on div "Vendor Solid Rock Roofing Account Category BINSR Cost $0 x 1 count $0 Labor $86…" at bounding box center [241, 142] width 197 height 197
copy span "Solid Rock Roofing"
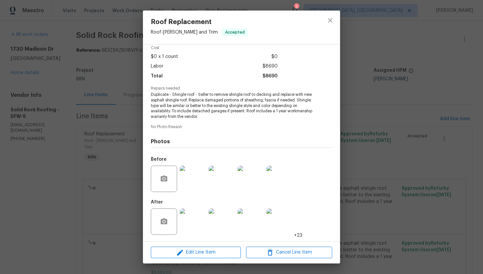
click at [281, 174] on img at bounding box center [280, 178] width 26 height 26
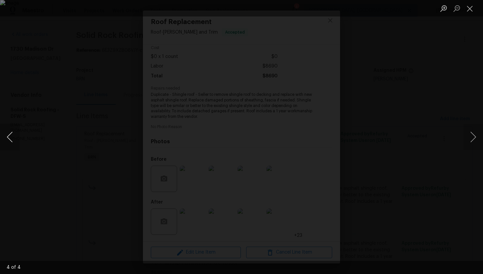
click at [16, 130] on button "Previous image" at bounding box center [10, 137] width 20 height 26
click at [13, 134] on button "Previous image" at bounding box center [10, 137] width 20 height 26
click at [468, 7] on button "Close lightbox" at bounding box center [470, 9] width 13 height 12
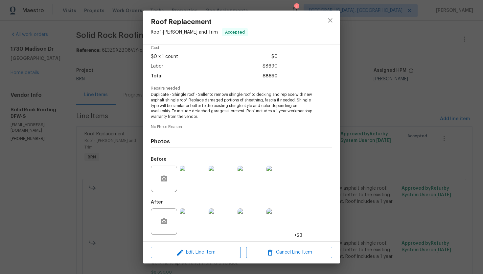
click at [194, 218] on img at bounding box center [193, 221] width 26 height 26
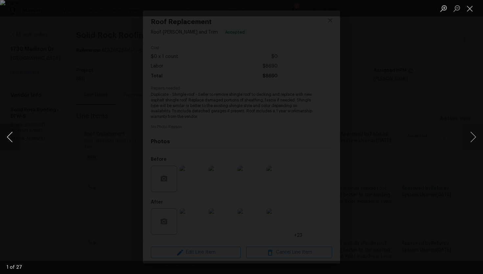
click at [9, 135] on button "Previous image" at bounding box center [10, 137] width 20 height 26
click at [9, 136] on button "Previous image" at bounding box center [10, 137] width 20 height 26
click at [472, 136] on button "Next image" at bounding box center [474, 137] width 20 height 26
click at [11, 133] on button "Previous image" at bounding box center [10, 137] width 20 height 26
click at [12, 136] on button "Previous image" at bounding box center [10, 137] width 20 height 26
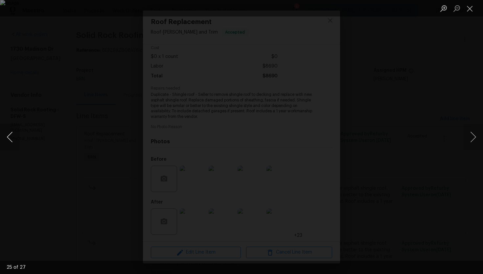
click at [14, 135] on button "Previous image" at bounding box center [10, 137] width 20 height 26
click at [16, 131] on button "Previous image" at bounding box center [10, 137] width 20 height 26
click at [14, 133] on button "Previous image" at bounding box center [10, 137] width 20 height 26
click at [6, 139] on button "Previous image" at bounding box center [10, 137] width 20 height 26
click at [10, 139] on button "Previous image" at bounding box center [10, 137] width 20 height 26
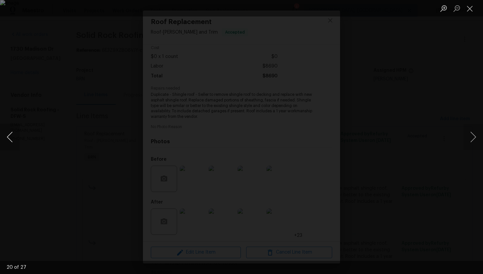
click at [13, 143] on button "Previous image" at bounding box center [10, 137] width 20 height 26
click at [12, 135] on button "Previous image" at bounding box center [10, 137] width 20 height 26
click at [11, 142] on button "Previous image" at bounding box center [10, 137] width 20 height 26
click at [14, 143] on button "Previous image" at bounding box center [10, 137] width 20 height 26
click at [13, 132] on button "Previous image" at bounding box center [10, 137] width 20 height 26
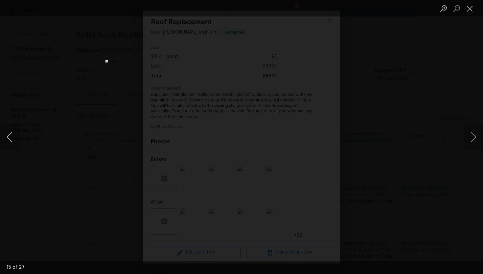
click at [14, 136] on button "Previous image" at bounding box center [10, 137] width 20 height 26
click at [11, 134] on button "Previous image" at bounding box center [10, 137] width 20 height 26
click at [7, 138] on button "Previous image" at bounding box center [10, 137] width 20 height 26
click at [14, 132] on button "Previous image" at bounding box center [10, 137] width 20 height 26
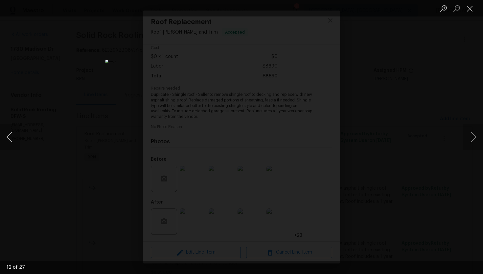
click at [9, 137] on button "Previous image" at bounding box center [10, 137] width 20 height 26
click at [8, 139] on button "Previous image" at bounding box center [10, 137] width 20 height 26
click at [10, 137] on button "Previous image" at bounding box center [10, 137] width 20 height 26
click at [12, 136] on button "Previous image" at bounding box center [10, 137] width 20 height 26
click at [11, 136] on button "Previous image" at bounding box center [10, 137] width 20 height 26
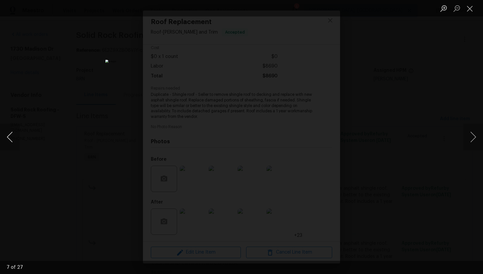
click at [10, 136] on button "Previous image" at bounding box center [10, 137] width 20 height 26
click at [11, 138] on button "Previous image" at bounding box center [10, 137] width 20 height 26
click at [14, 140] on button "Previous image" at bounding box center [10, 137] width 20 height 26
click at [12, 134] on button "Previous image" at bounding box center [10, 137] width 20 height 26
click at [12, 135] on button "Previous image" at bounding box center [10, 137] width 20 height 26
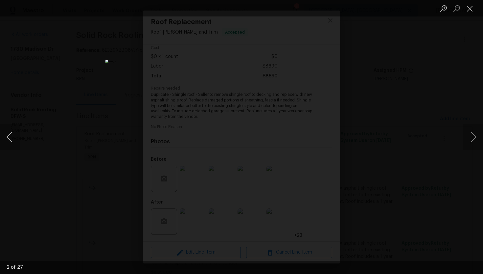
click at [13, 133] on button "Previous image" at bounding box center [10, 137] width 20 height 26
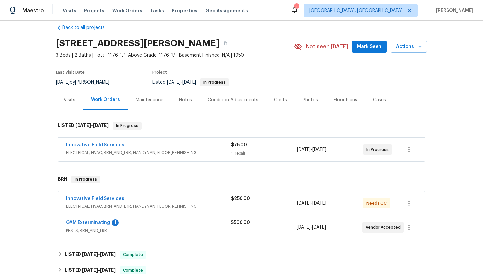
scroll to position [23, 0]
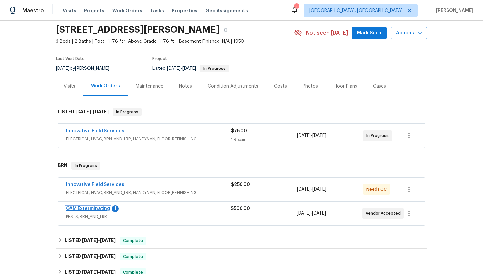
click at [91, 209] on link "GAM Exterminating" at bounding box center [88, 208] width 44 height 5
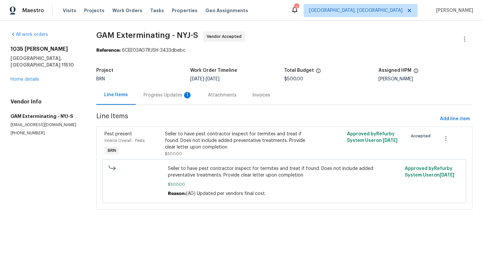
click at [150, 98] on div "Progress Updates 1" at bounding box center [168, 95] width 49 height 7
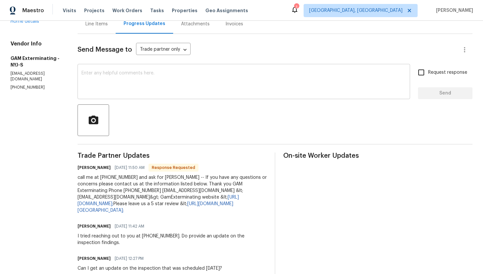
scroll to position [72, 0]
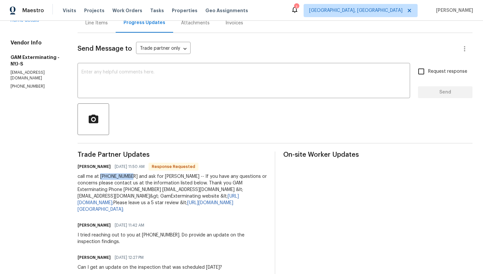
drag, startPoint x: 108, startPoint y: 177, endPoint x: 136, endPoint y: 176, distance: 27.6
click at [136, 176] on div "call me at [PHONE_NUMBER] and ask for [PERSON_NAME] -- If you have any question…" at bounding box center [172, 192] width 189 height 39
copy div "[PHONE_NUMBER]"
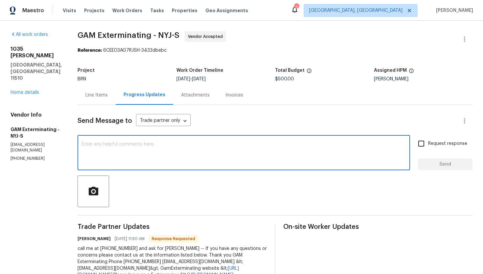
click at [275, 161] on textarea at bounding box center [244, 153] width 325 height 23
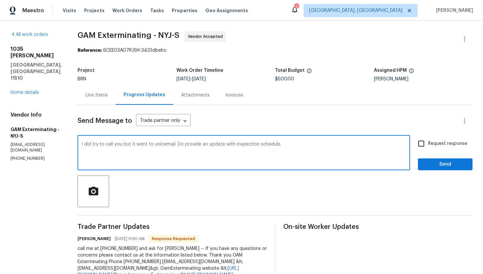
type textarea "I did try to call you but it went to voicemail. Do provide an update with inspe…"
click at [431, 144] on span "Request response" at bounding box center [448, 143] width 39 height 7
click at [429, 144] on input "Request response" at bounding box center [422, 143] width 14 height 14
checkbox input "true"
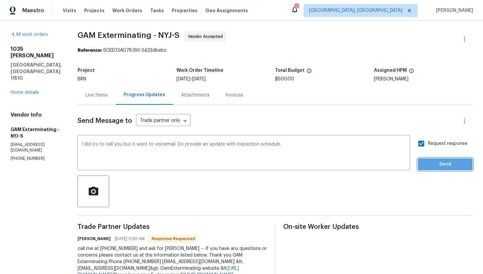
click at [438, 160] on span "Send" at bounding box center [446, 164] width 44 height 8
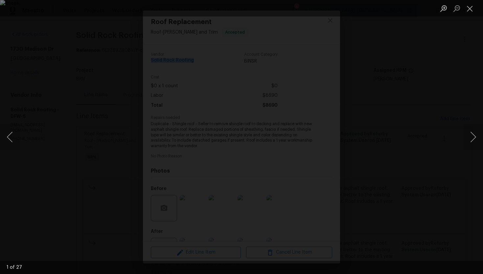
scroll to position [29, 0]
click at [473, 7] on button "Close lightbox" at bounding box center [470, 9] width 13 height 12
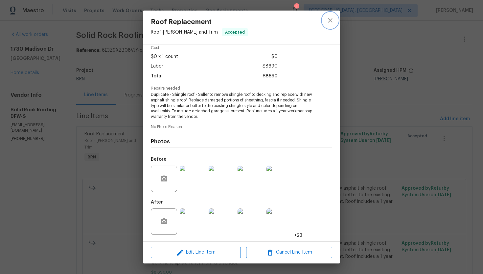
click at [332, 22] on icon "close" at bounding box center [330, 20] width 4 height 4
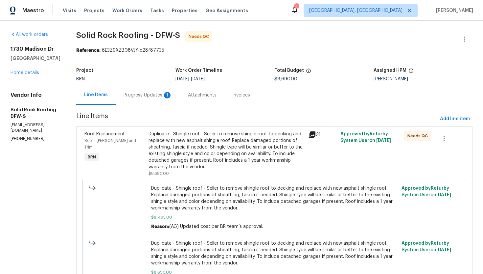
click at [160, 95] on div "Progress Updates 1" at bounding box center [148, 95] width 49 height 7
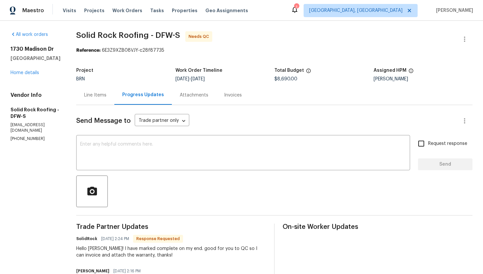
click at [90, 87] on div "Line Items" at bounding box center [95, 94] width 38 height 19
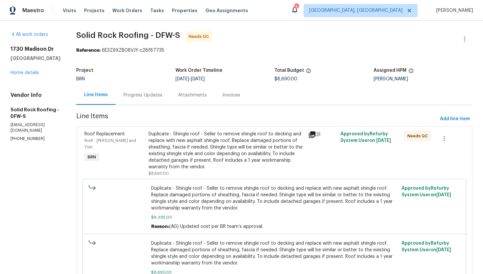
click at [204, 147] on div "Duplicate - Shingle roof - Seller to remove shingle roof to decking and replace…" at bounding box center [227, 150] width 156 height 39
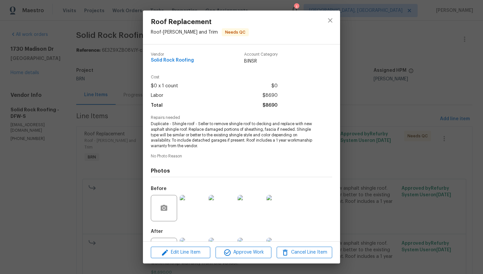
scroll to position [29, 0]
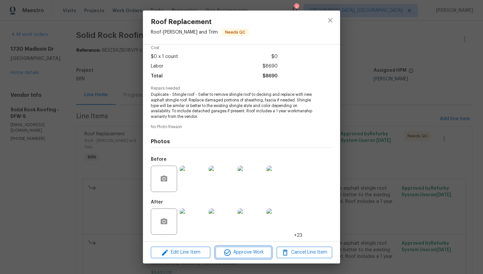
click at [236, 254] on span "Approve Work" at bounding box center [244, 252] width 52 height 8
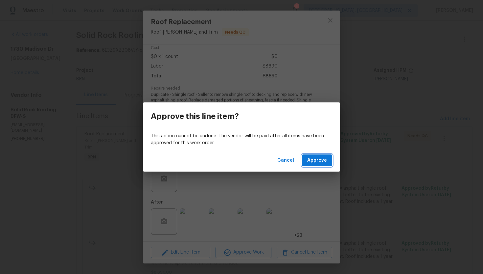
click at [318, 158] on span "Approve" at bounding box center [318, 160] width 20 height 8
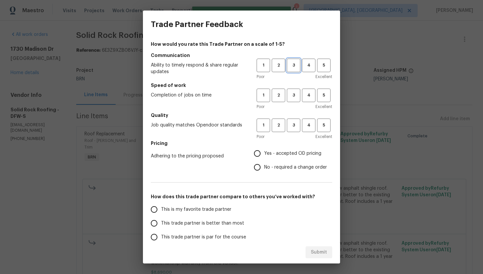
click at [298, 66] on span "3" at bounding box center [294, 66] width 12 height 8
click at [295, 90] on button "3" at bounding box center [293, 94] width 13 height 13
click at [297, 127] on span "3" at bounding box center [294, 125] width 12 height 8
click at [275, 164] on span "No - required a change order" at bounding box center [295, 167] width 63 height 7
click at [264, 164] on input "No - required a change order" at bounding box center [258, 167] width 14 height 14
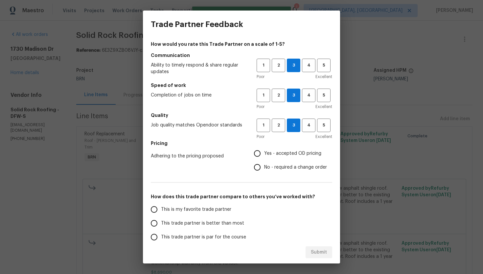
radio input "true"
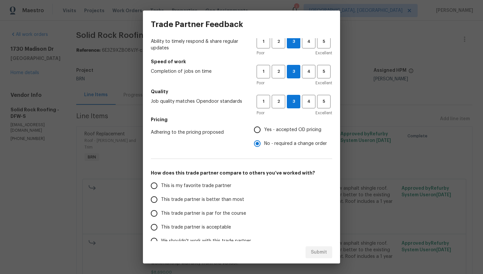
click at [196, 210] on span "This trade partner is par for the course" at bounding box center [203, 213] width 85 height 7
click at [161, 210] on input "This trade partner is par for the course" at bounding box center [154, 213] width 14 height 14
click at [322, 249] on span "Submit" at bounding box center [319, 252] width 16 height 8
radio input "true"
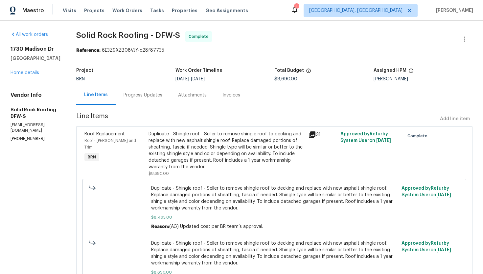
click at [169, 100] on div "Progress Updates" at bounding box center [143, 94] width 55 height 19
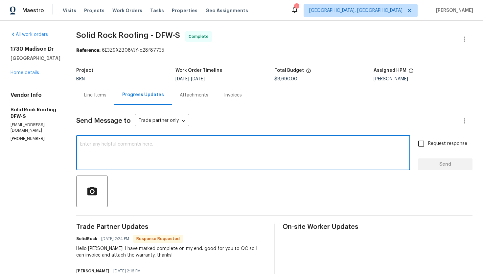
click at [191, 156] on textarea at bounding box center [243, 153] width 326 height 23
paste textarea "WO is approved. Please upload the invoice under invoice section. Thanks!"
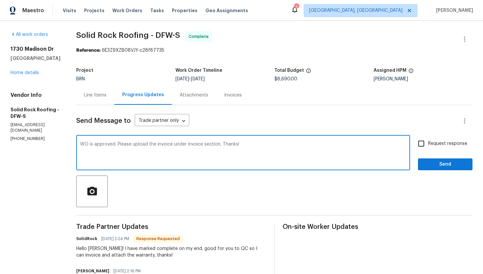
type textarea "WO is approved. Please upload the invoice under invoice section. Thanks!"
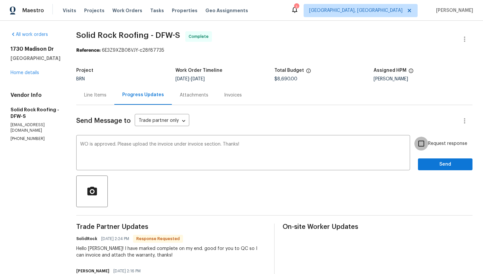
click at [424, 148] on input "Request response" at bounding box center [422, 143] width 14 height 14
checkbox input "true"
click at [436, 160] on span "Send" at bounding box center [446, 164] width 44 height 8
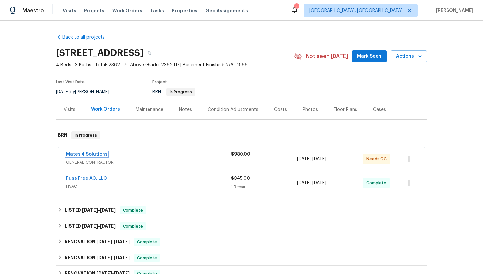
click at [93, 155] on link "Mates 4 Solutions" at bounding box center [87, 154] width 42 height 5
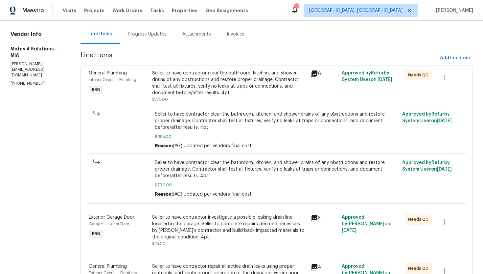
scroll to position [52, 0]
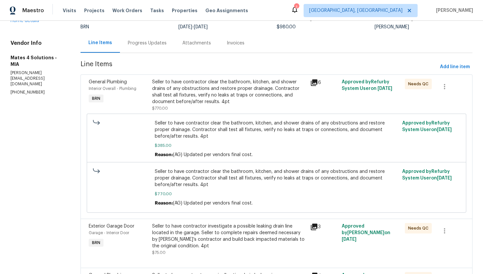
click at [192, 99] on div "Seller to have contractor clear the bathroom, kitchen, and shower drains of any…" at bounding box center [229, 92] width 154 height 26
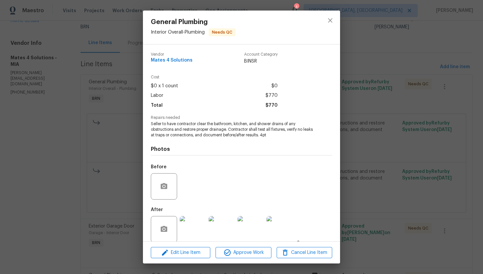
scroll to position [8, 0]
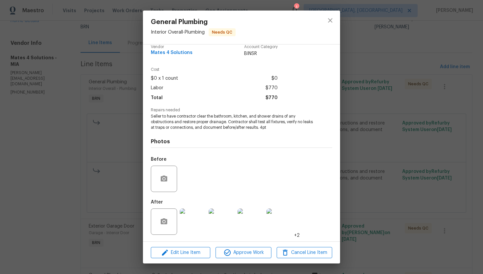
click at [189, 216] on img at bounding box center [193, 221] width 26 height 26
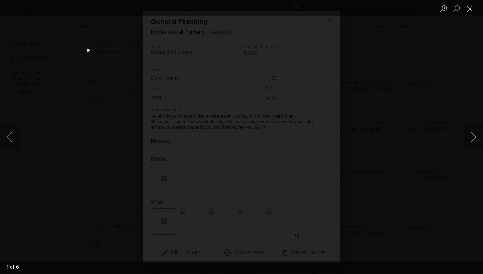
click at [469, 140] on button "Next image" at bounding box center [474, 137] width 20 height 26
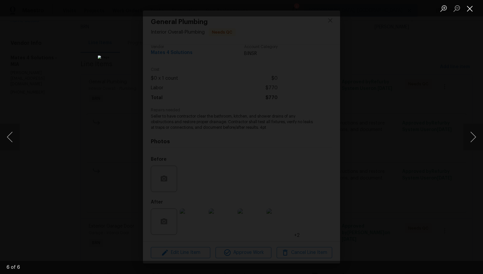
click at [473, 9] on button "Close lightbox" at bounding box center [470, 9] width 13 height 12
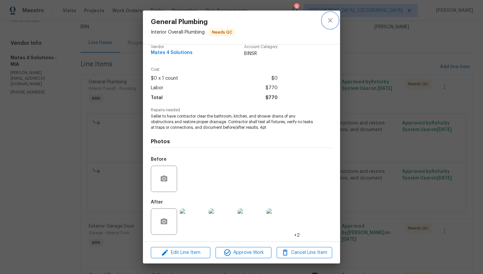
click at [328, 22] on icon "close" at bounding box center [331, 20] width 8 height 8
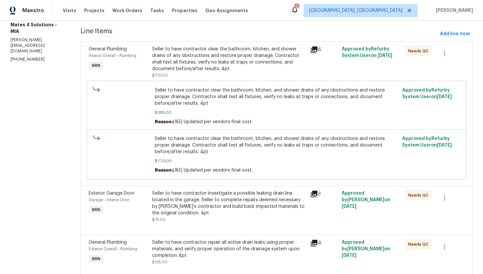
scroll to position [108, 0]
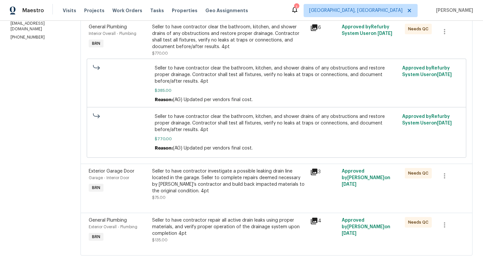
click at [218, 177] on div "Seller to have contractor investigate a possible leaking drain line located in …" at bounding box center [229, 181] width 154 height 26
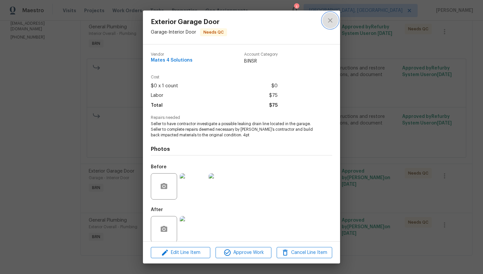
click at [334, 20] on icon "close" at bounding box center [331, 20] width 8 height 8
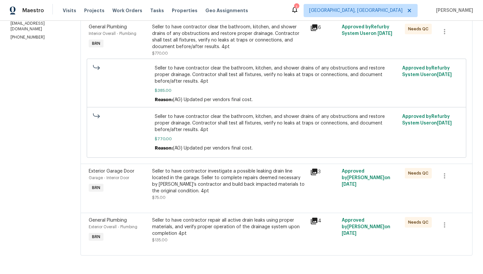
click at [189, 227] on div "Seller to have contractor repair all active drain leaks using proper materials,…" at bounding box center [229, 227] width 154 height 20
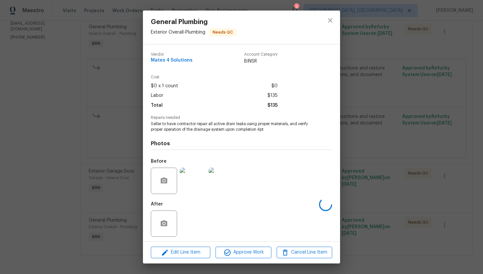
scroll to position [2, 0]
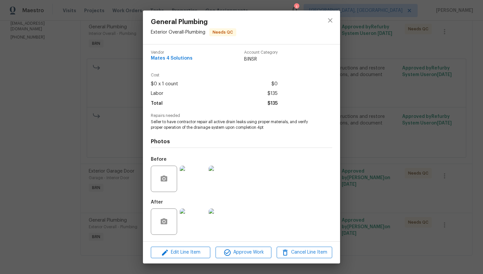
click at [191, 218] on img at bounding box center [193, 221] width 26 height 26
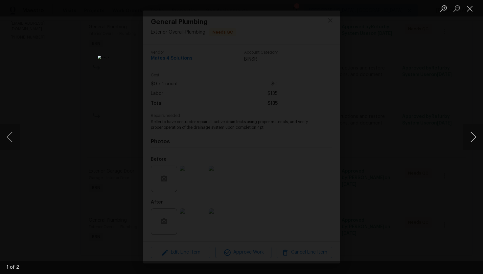
click at [479, 138] on button "Next image" at bounding box center [474, 137] width 20 height 26
click at [471, 6] on button "Close lightbox" at bounding box center [470, 9] width 13 height 12
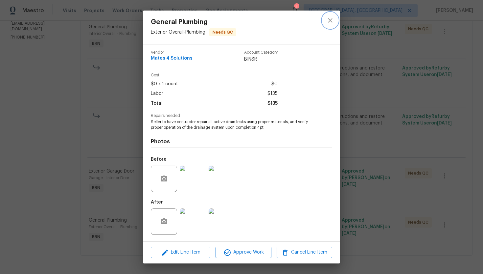
click at [324, 20] on button "close" at bounding box center [331, 20] width 16 height 16
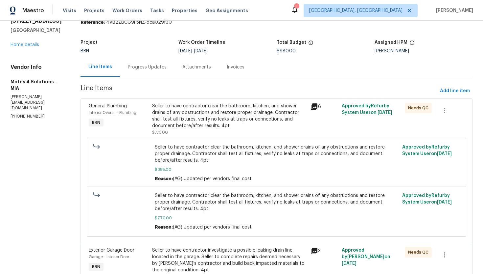
scroll to position [0, 0]
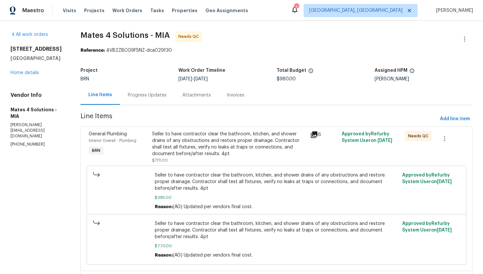
click at [151, 97] on div "Progress Updates" at bounding box center [147, 95] width 39 height 7
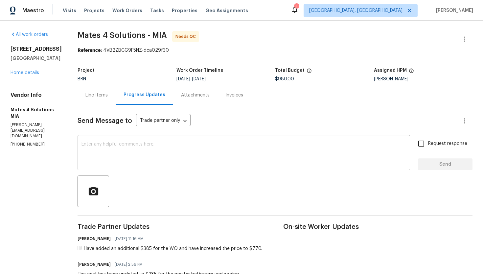
click at [147, 158] on textarea at bounding box center [244, 153] width 325 height 23
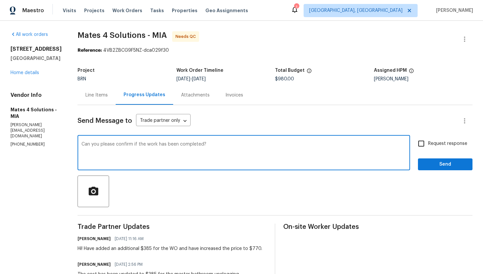
type textarea "Can you please confirm if the work has been completed?"
click at [431, 146] on span "Request response" at bounding box center [448, 143] width 39 height 7
click at [429, 146] on input "Request response" at bounding box center [422, 143] width 14 height 14
checkbox input "true"
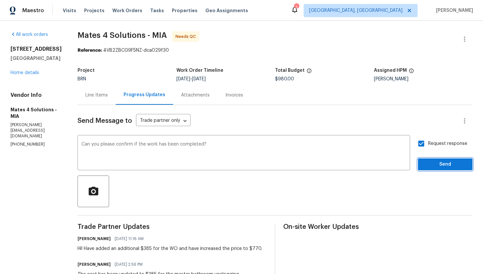
click at [438, 164] on span "Send" at bounding box center [446, 164] width 44 height 8
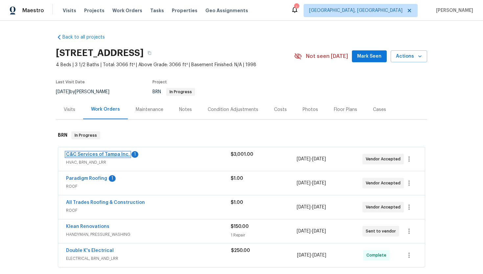
click at [97, 154] on link "C&C Services of Tampa Inc." at bounding box center [98, 154] width 64 height 5
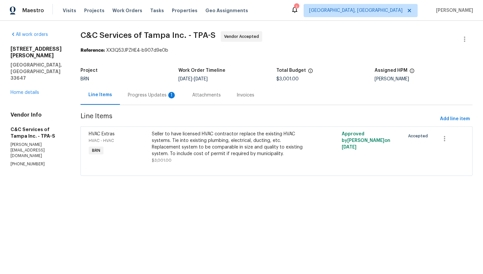
click at [175, 95] on div "Progress Updates 1" at bounding box center [152, 95] width 49 height 7
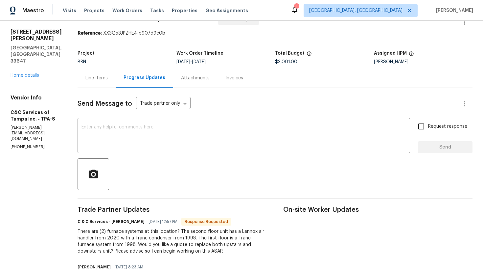
scroll to position [10, 0]
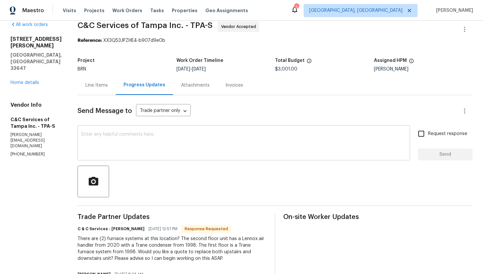
click at [166, 130] on div "x ​" at bounding box center [244, 144] width 333 height 34
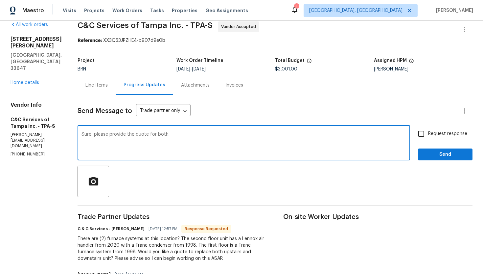
type textarea "Sure, please provide the quote for both."
click at [433, 134] on span "Request response" at bounding box center [448, 133] width 39 height 7
click at [429, 134] on input "Request response" at bounding box center [422, 134] width 14 height 14
checkbox input "true"
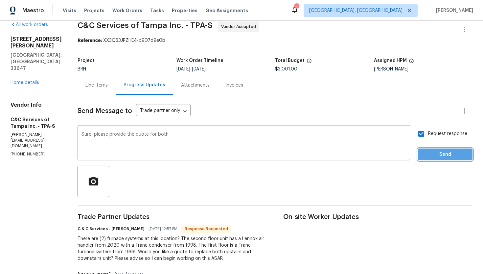
click at [440, 157] on span "Send" at bounding box center [446, 154] width 44 height 8
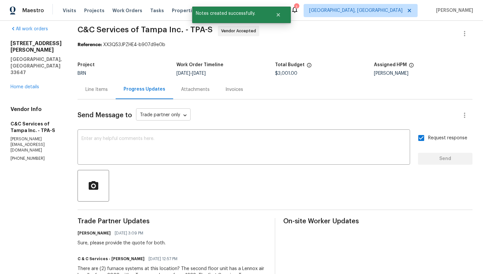
scroll to position [0, 0]
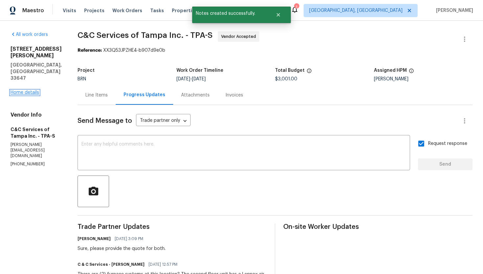
click at [30, 90] on link "Home details" at bounding box center [25, 92] width 29 height 5
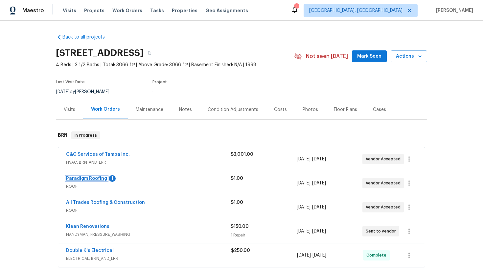
click at [94, 179] on link "Paradigm Roofing" at bounding box center [86, 178] width 41 height 5
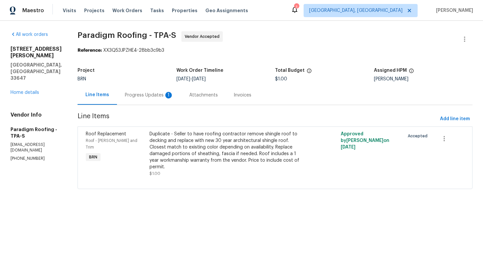
click at [167, 99] on div "Progress Updates 1" at bounding box center [149, 94] width 64 height 19
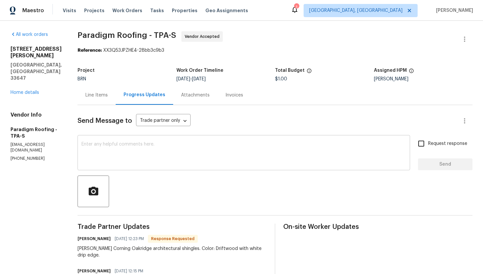
click at [197, 154] on textarea at bounding box center [244, 153] width 325 height 23
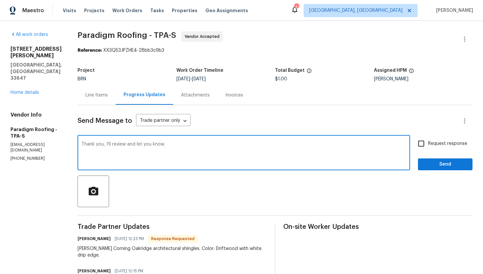
type textarea "Thank you, I'll review and let you know."
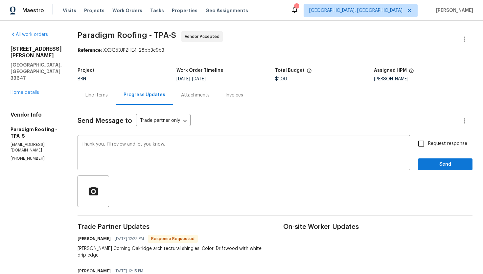
click at [443, 144] on span "Request response" at bounding box center [448, 143] width 39 height 7
click at [429, 144] on input "Request response" at bounding box center [422, 143] width 14 height 14
checkbox input "true"
click at [446, 163] on span "Send" at bounding box center [446, 164] width 44 height 8
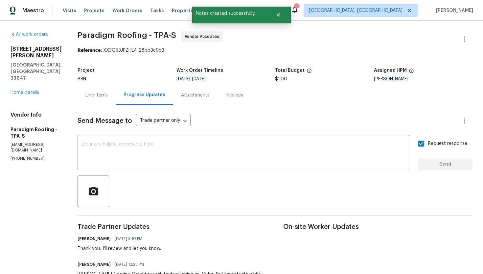
click at [19, 83] on div "All work orders 18122 Sugar Brooke Dr Tampa, FL 33647 Home details Vendor Info …" at bounding box center [36, 96] width 51 height 130
click at [19, 82] on div "18122 Sugar Brooke Dr Tampa, FL 33647 Home details" at bounding box center [36, 71] width 51 height 50
click at [21, 90] on link "Home details" at bounding box center [25, 92] width 29 height 5
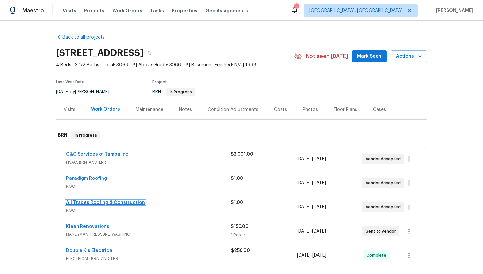
click at [99, 201] on link "All Trades Roofing & Construction" at bounding box center [105, 202] width 79 height 5
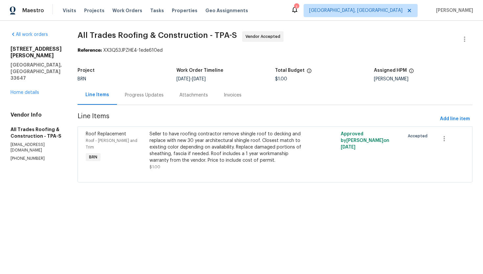
click at [145, 93] on div "Progress Updates" at bounding box center [144, 95] width 39 height 7
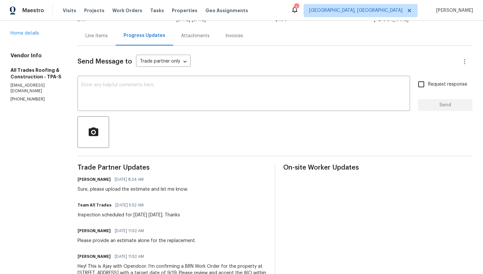
scroll to position [59, 0]
click at [199, 86] on textarea at bounding box center [244, 94] width 325 height 23
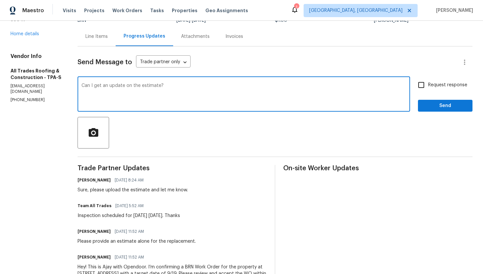
type textarea "Can I get an update on the estimate?"
click at [426, 81] on input "Request response" at bounding box center [422, 85] width 14 height 14
checkbox input "true"
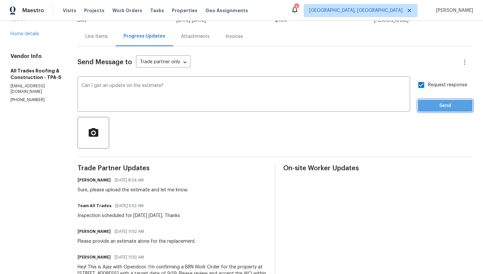
click at [434, 103] on span "Send" at bounding box center [446, 106] width 44 height 8
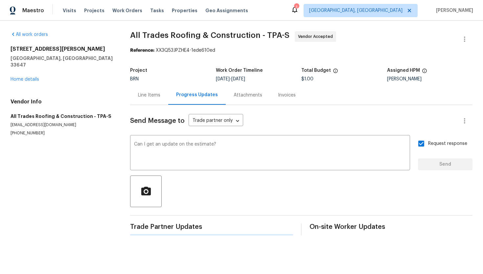
scroll to position [0, 0]
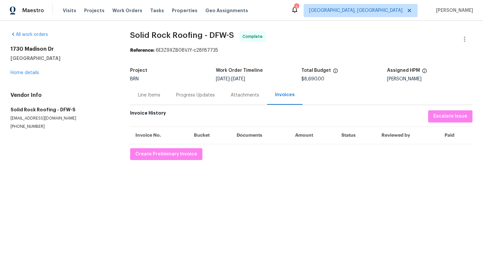
click at [188, 104] on div "Progress Updates" at bounding box center [195, 94] width 55 height 19
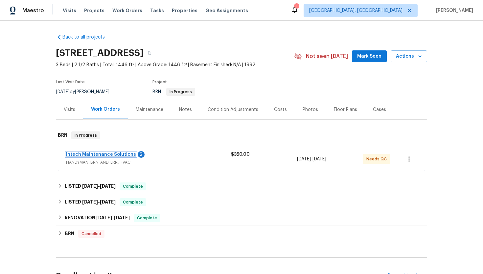
click at [124, 153] on link "Intech Maintenance Solutions" at bounding box center [101, 154] width 70 height 5
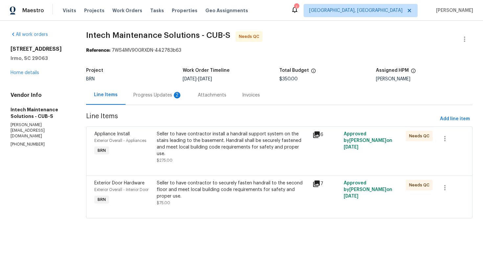
click at [148, 101] on div "Progress Updates 2" at bounding box center [158, 94] width 64 height 19
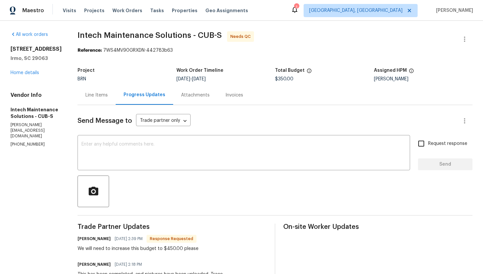
click at [91, 99] on div "Line Items" at bounding box center [97, 94] width 38 height 19
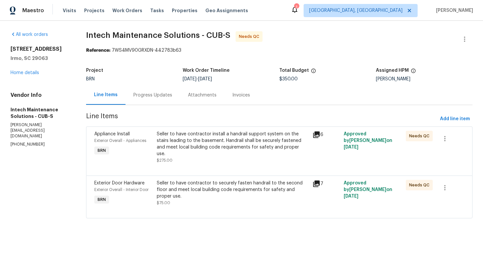
click at [188, 180] on div "Seller to have contractor to securely fasten handrail to the second floor and m…" at bounding box center [233, 190] width 152 height 20
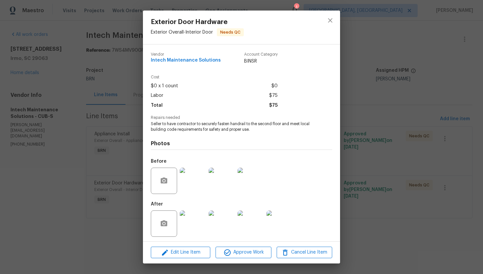
scroll to position [2, 0]
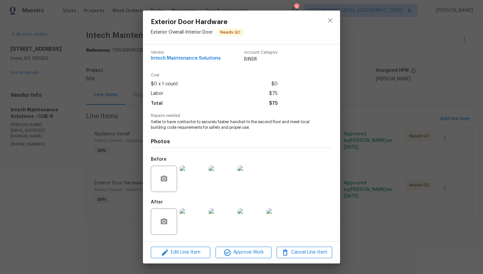
click at [195, 220] on img at bounding box center [193, 221] width 26 height 26
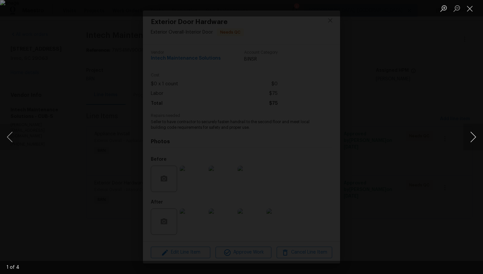
click at [472, 144] on button "Next image" at bounding box center [474, 137] width 20 height 26
click at [471, 5] on button "Close lightbox" at bounding box center [470, 9] width 13 height 12
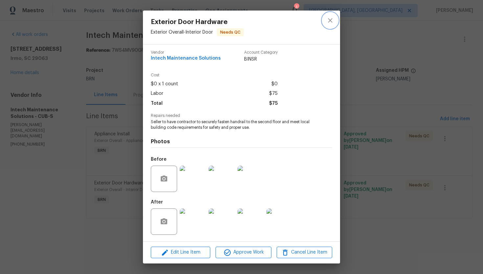
click at [330, 23] on icon "close" at bounding box center [331, 20] width 8 height 8
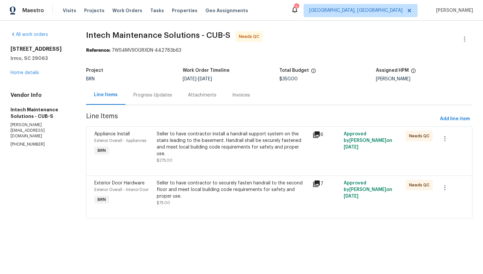
click at [226, 138] on div "Seller to have contractor install a handrail support system on the stairs leadi…" at bounding box center [233, 144] width 152 height 26
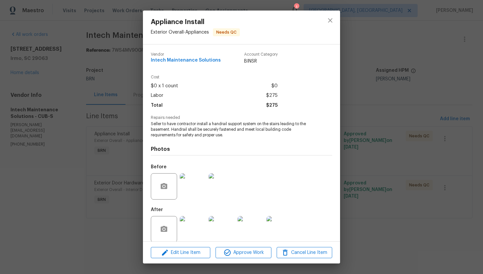
scroll to position [8, 0]
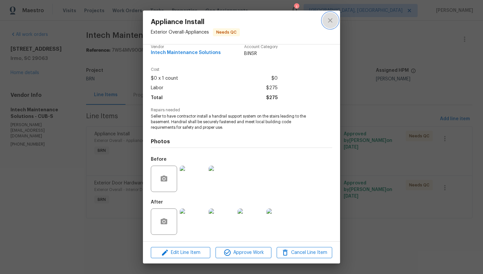
click at [329, 22] on icon "close" at bounding box center [330, 20] width 4 height 4
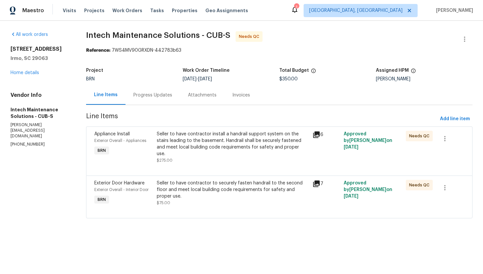
click at [205, 180] on div "Seller to have contractor to securely fasten handrail to the second floor and m…" at bounding box center [233, 190] width 152 height 20
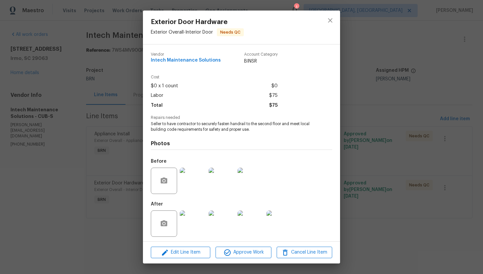
scroll to position [2, 0]
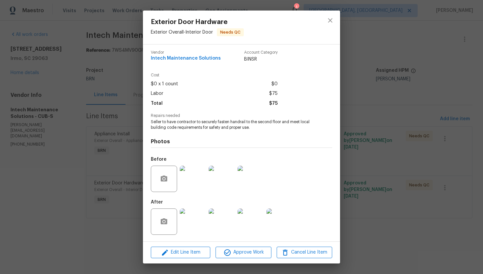
click at [197, 183] on img at bounding box center [193, 178] width 26 height 26
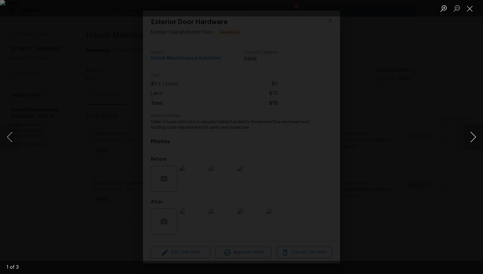
click at [476, 133] on button "Next image" at bounding box center [474, 137] width 20 height 26
click at [469, 9] on button "Close lightbox" at bounding box center [470, 9] width 13 height 12
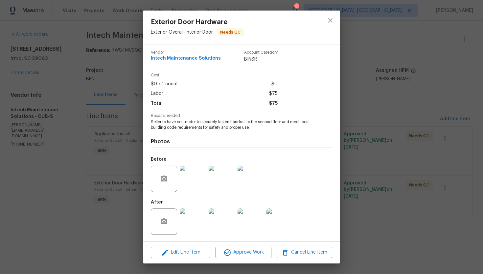
click at [191, 218] on img at bounding box center [193, 221] width 26 height 26
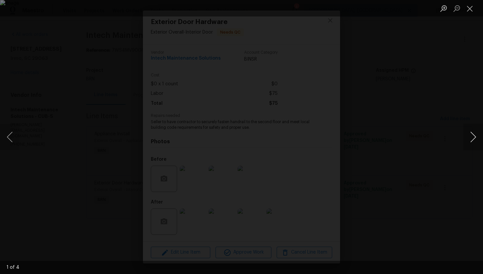
click at [473, 138] on button "Next image" at bounding box center [474, 137] width 20 height 26
click at [473, 9] on button "Close lightbox" at bounding box center [470, 9] width 13 height 12
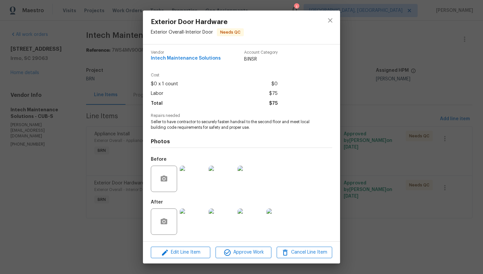
click at [241, 180] on img at bounding box center [251, 178] width 26 height 26
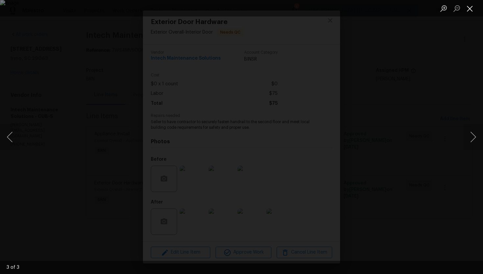
click at [473, 10] on button "Close lightbox" at bounding box center [470, 9] width 13 height 12
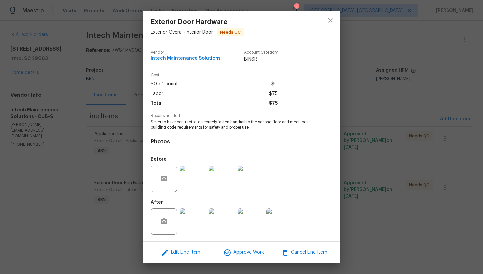
click at [275, 214] on img at bounding box center [280, 221] width 26 height 26
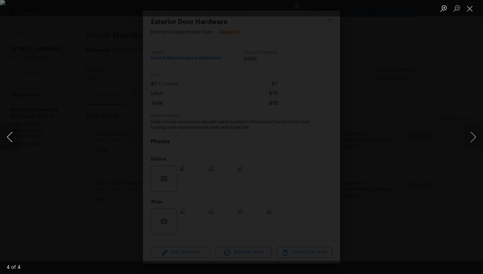
click at [11, 141] on button "Previous image" at bounding box center [10, 137] width 20 height 26
click at [468, 9] on button "Close lightbox" at bounding box center [470, 9] width 13 height 12
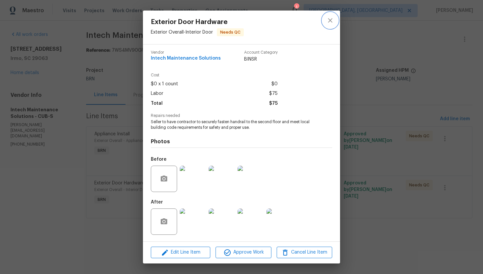
click at [328, 25] on button "close" at bounding box center [331, 20] width 16 height 16
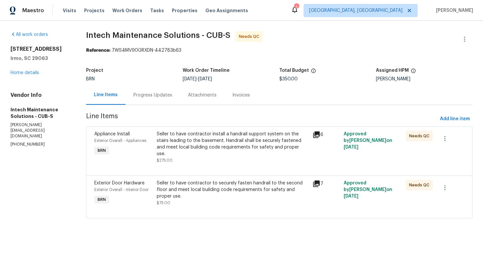
click at [217, 163] on div at bounding box center [279, 167] width 370 height 8
click at [223, 146] on div "Seller to have contractor install a handrail support system on the stairs leadi…" at bounding box center [233, 144] width 152 height 26
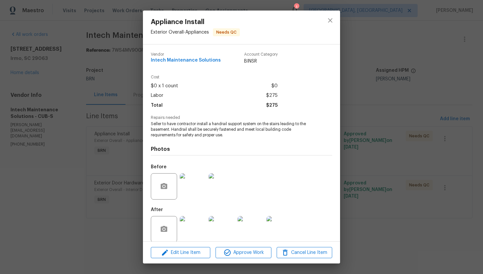
scroll to position [8, 0]
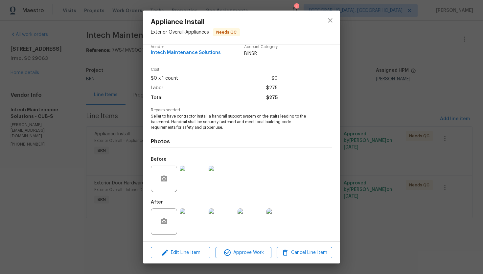
click at [195, 178] on img at bounding box center [193, 178] width 26 height 26
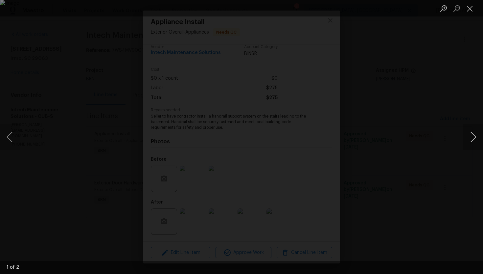
click at [476, 137] on button "Next image" at bounding box center [474, 137] width 20 height 26
click at [472, 14] on li "Lightbox" at bounding box center [470, 8] width 13 height 16
click at [469, 9] on button "Close lightbox" at bounding box center [470, 9] width 13 height 12
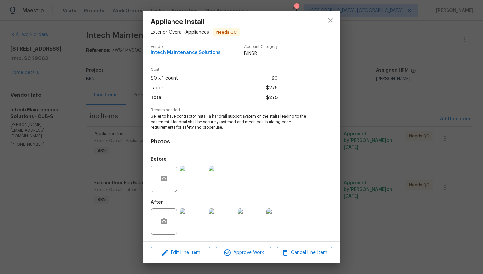
click at [200, 217] on img at bounding box center [193, 221] width 26 height 26
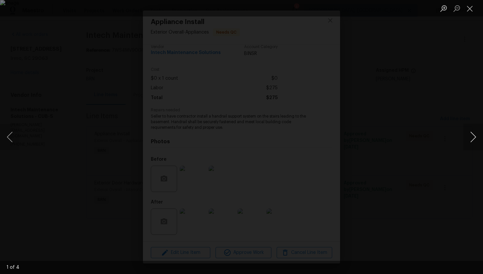
click at [471, 138] on button "Next image" at bounding box center [474, 137] width 20 height 26
click at [471, 8] on button "Close lightbox" at bounding box center [470, 9] width 13 height 12
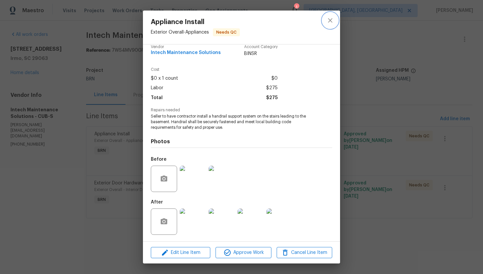
click at [333, 16] on icon "close" at bounding box center [331, 20] width 8 height 8
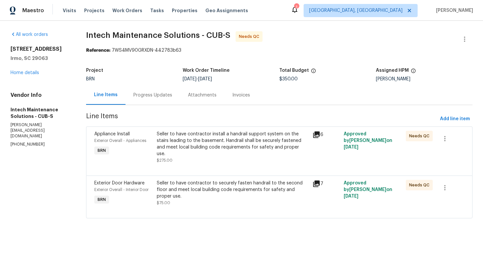
click at [164, 101] on div "Progress Updates" at bounding box center [153, 94] width 55 height 19
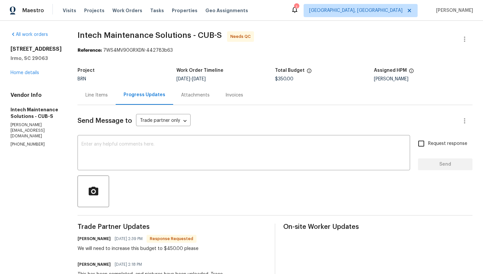
click at [93, 98] on div "Line Items" at bounding box center [97, 95] width 22 height 7
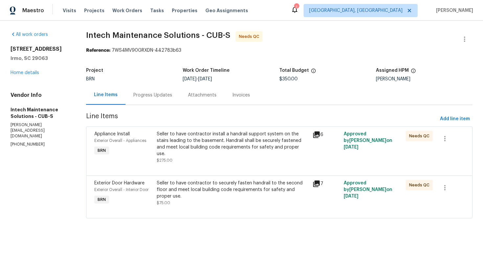
click at [195, 186] on div "Seller to have contractor to securely fasten handrail to the second floor and m…" at bounding box center [233, 190] width 152 height 20
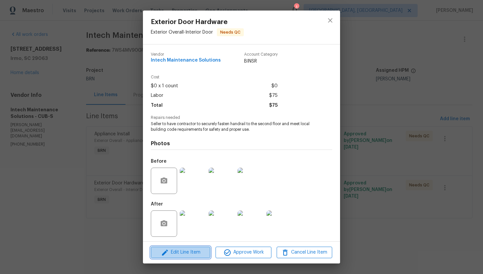
click at [180, 256] on span "Edit Line Item" at bounding box center [181, 252] width 56 height 8
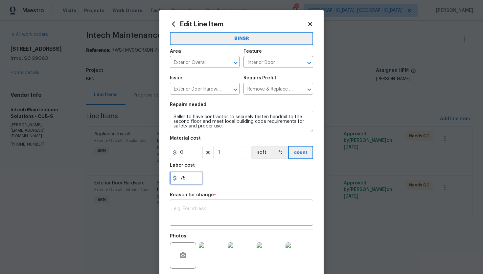
click at [179, 179] on input "75" at bounding box center [186, 177] width 33 height 13
type input "175"
click at [243, 208] on textarea at bounding box center [242, 213] width 136 height 14
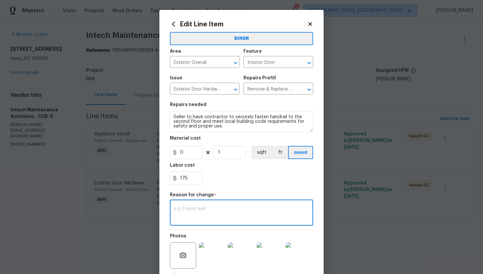
paste textarea "(AG) Updated per vendors final cost."
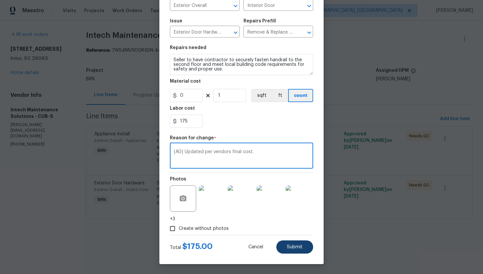
type textarea "(AG) Updated per vendors final cost."
click at [295, 245] on span "Submit" at bounding box center [295, 246] width 16 height 5
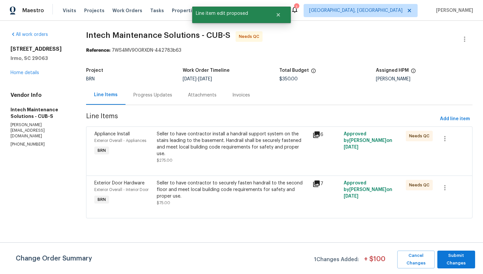
scroll to position [0, 0]
click at [461, 256] on span "Submit Changes" at bounding box center [456, 259] width 31 height 15
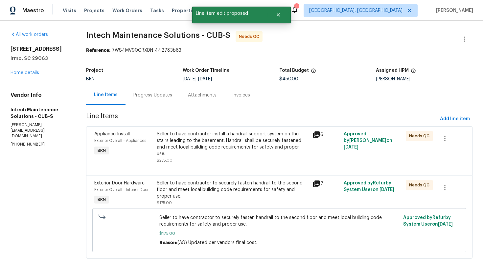
click at [147, 96] on div "Progress Updates" at bounding box center [153, 95] width 39 height 7
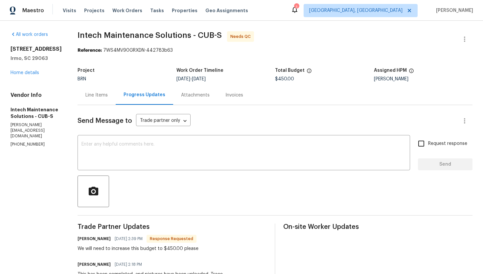
click at [92, 91] on div "Line Items" at bounding box center [97, 94] width 38 height 19
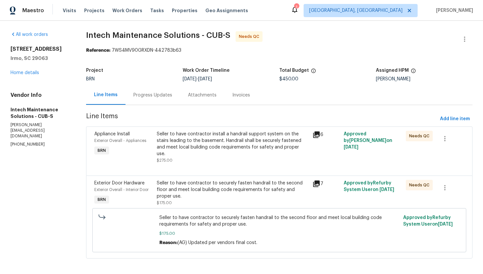
click at [201, 140] on div "Seller to have contractor install a handrail support system on the stairs leadi…" at bounding box center [233, 144] width 152 height 26
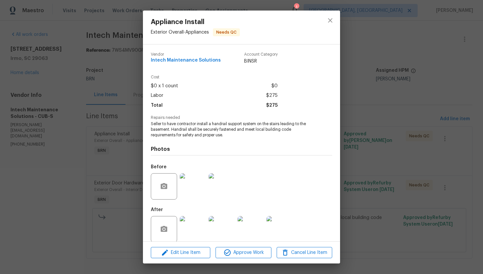
scroll to position [8, 0]
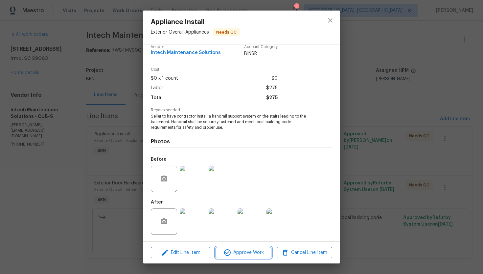
click at [238, 258] on button "Approve Work" at bounding box center [244, 253] width 56 height 12
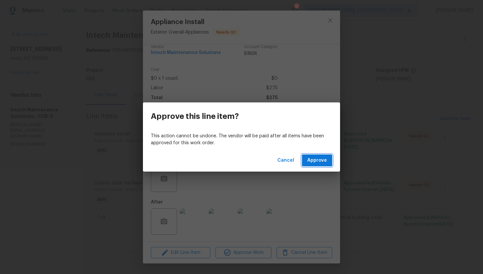
click at [310, 160] on span "Approve" at bounding box center [318, 160] width 20 height 8
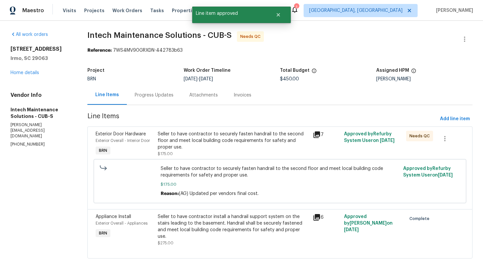
click at [251, 141] on div "Seller to have contractor to securely fasten handrail to the second floor and m…" at bounding box center [234, 141] width 152 height 20
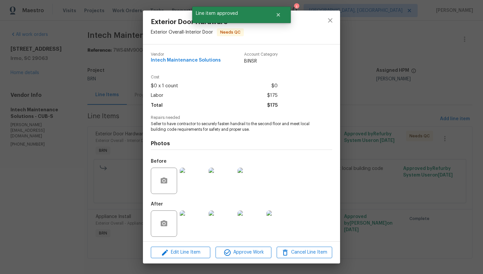
scroll to position [2, 0]
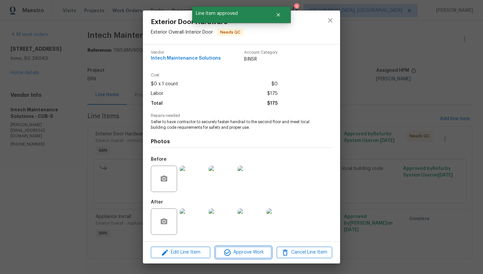
click at [230, 247] on button "Approve Work" at bounding box center [244, 252] width 56 height 12
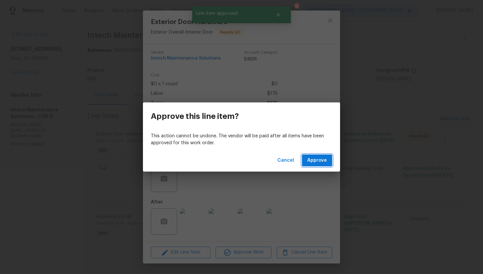
click at [311, 162] on span "Approve" at bounding box center [318, 160] width 20 height 8
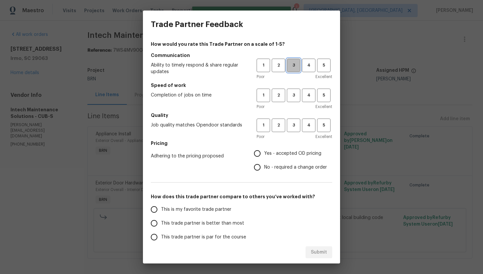
click at [298, 62] on span "3" at bounding box center [294, 66] width 12 height 8
click at [295, 93] on span "3" at bounding box center [294, 95] width 12 height 8
click at [293, 121] on button "3" at bounding box center [293, 124] width 13 height 13
click at [276, 168] on span "No - required a change order" at bounding box center [295, 167] width 63 height 7
click at [264, 168] on input "No - required a change order" at bounding box center [258, 167] width 14 height 14
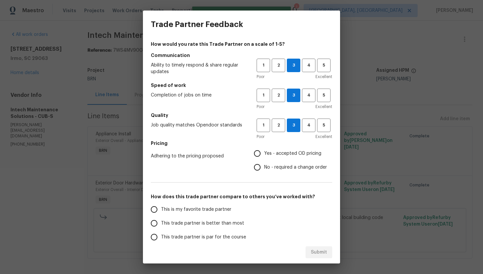
radio input "true"
click at [186, 235] on span "This trade partner is par for the course" at bounding box center [203, 237] width 85 height 7
click at [161, 235] on input "This trade partner is par for the course" at bounding box center [154, 237] width 14 height 14
radio input "false"
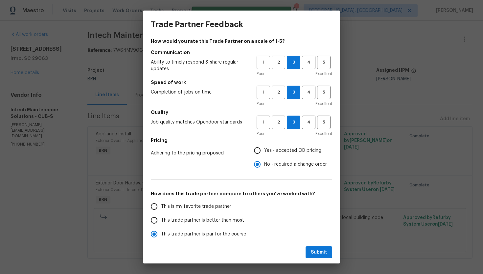
click at [190, 219] on span "This trade partner is better than most" at bounding box center [202, 220] width 83 height 7
click at [161, 219] on input "This trade partner is better than most" at bounding box center [154, 220] width 14 height 14
click at [325, 249] on span "Submit" at bounding box center [319, 252] width 16 height 8
radio input "true"
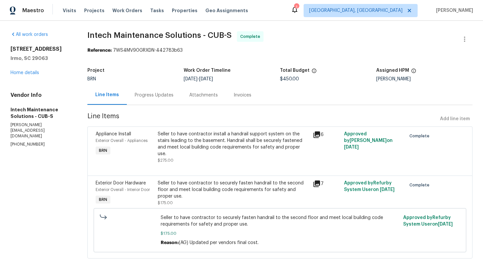
click at [156, 99] on div "Progress Updates" at bounding box center [154, 94] width 55 height 19
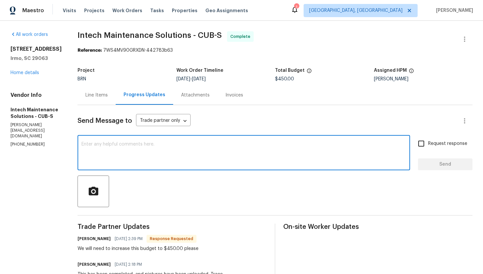
click at [207, 148] on textarea at bounding box center [244, 153] width 325 height 23
paste textarea "WO is approved. Please upload the invoice under invoice section. Thanks!"
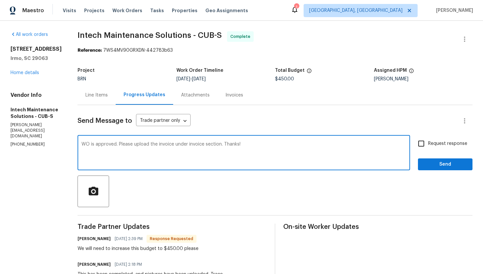
type textarea "WO is approved. Please upload the invoice under invoice section. Thanks!"
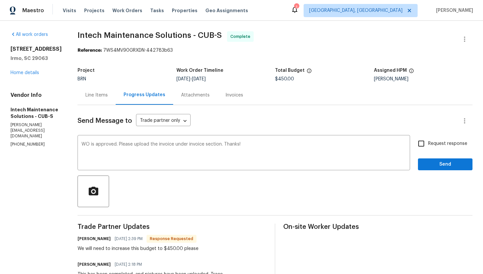
click at [453, 149] on label "Request response" at bounding box center [441, 143] width 53 height 14
click at [429, 149] on input "Request response" at bounding box center [422, 143] width 14 height 14
checkbox input "true"
click at [449, 168] on span "Send" at bounding box center [446, 164] width 44 height 8
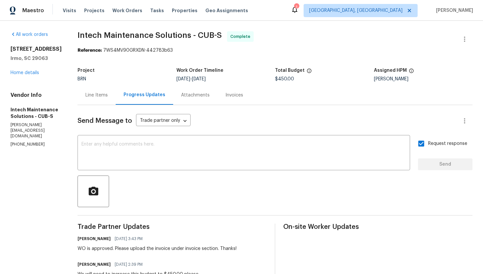
click at [91, 98] on div "Line Items" at bounding box center [97, 95] width 22 height 7
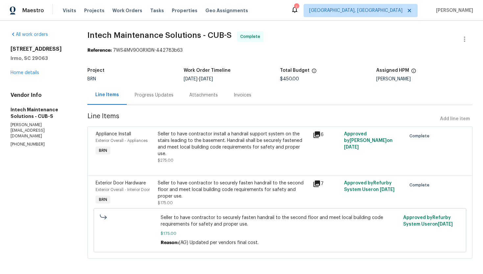
click at [190, 138] on div "Seller to have contractor install a handrail support system on the stairs leadi…" at bounding box center [234, 144] width 152 height 26
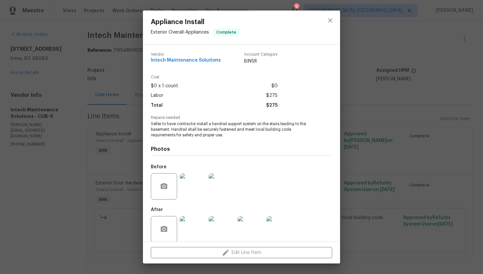
click at [192, 126] on span "Seller to have contractor install a handrail support system on the stairs leadi…" at bounding box center [232, 129] width 163 height 16
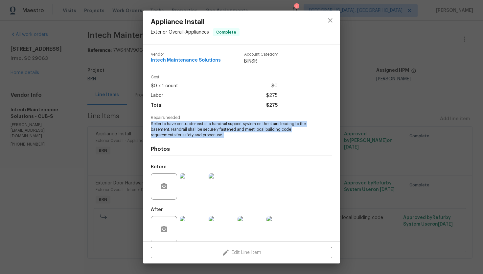
click at [187, 60] on span "Intech Maintenance Solutions" at bounding box center [186, 60] width 70 height 5
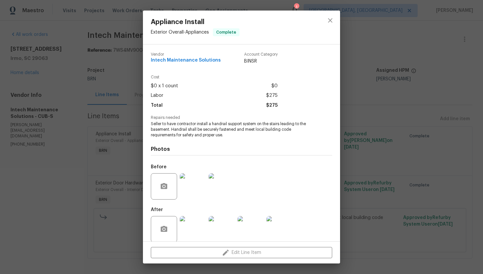
click at [187, 60] on span "Intech Maintenance Solutions" at bounding box center [186, 60] width 70 height 5
copy span "Intech Maintenance Solutions"
click at [183, 131] on span "Seller to have contractor install a handrail support system on the stairs leadi…" at bounding box center [232, 129] width 163 height 16
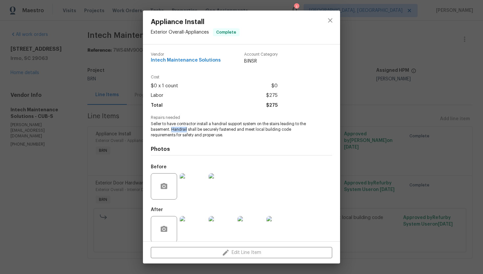
click at [183, 131] on span "Seller to have contractor install a handrail support system on the stairs leadi…" at bounding box center [232, 129] width 163 height 16
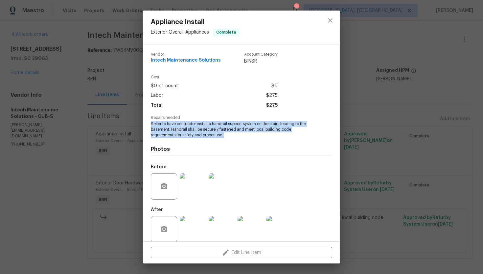
copy span "Seller to have contractor install a handrail support system on the stairs leadi…"
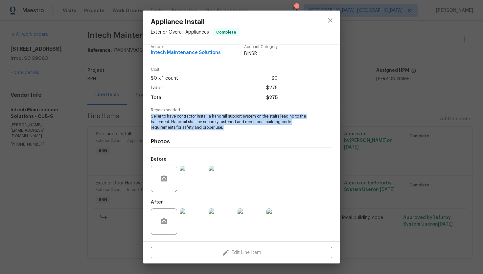
click at [230, 172] on img at bounding box center [222, 178] width 26 height 26
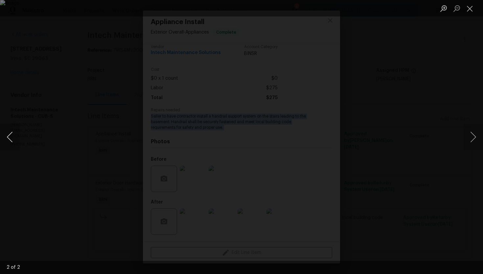
click at [16, 133] on button "Previous image" at bounding box center [10, 137] width 20 height 26
click at [471, 7] on button "Close lightbox" at bounding box center [470, 9] width 13 height 12
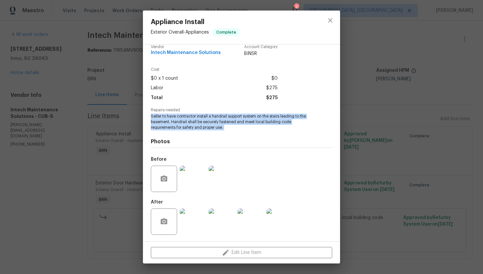
click at [282, 218] on img at bounding box center [280, 221] width 26 height 26
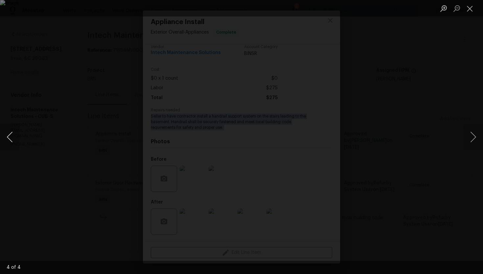
click at [15, 135] on button "Previous image" at bounding box center [10, 137] width 20 height 26
click at [10, 134] on button "Previous image" at bounding box center [10, 137] width 20 height 26
click at [12, 133] on button "Previous image" at bounding box center [10, 137] width 20 height 26
click at [466, 9] on button "Close lightbox" at bounding box center [470, 9] width 13 height 12
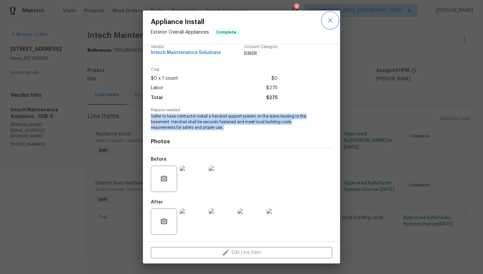
click at [330, 22] on icon "close" at bounding box center [330, 20] width 4 height 4
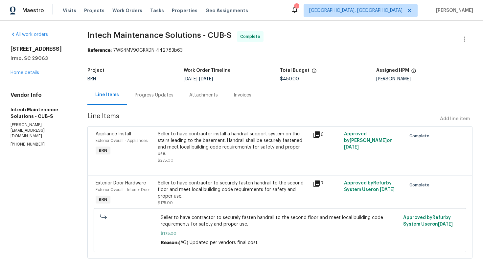
click at [207, 178] on div "Seller to have contractor to securely fasten handrail to the second floor and m…" at bounding box center [234, 193] width 156 height 30
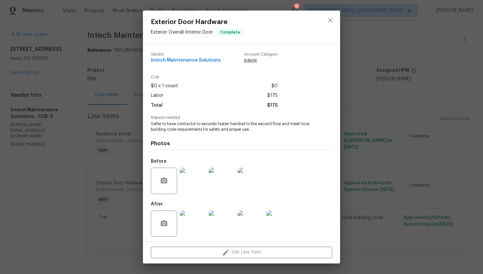
click at [207, 127] on span "Seller to have contractor to securely fasten handrail to the second floor and m…" at bounding box center [232, 126] width 163 height 11
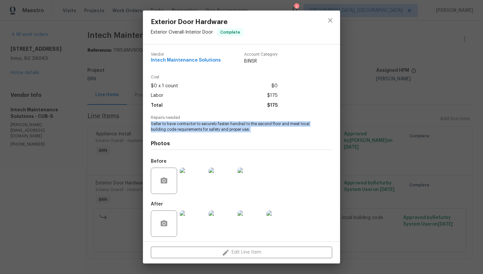
copy span "Seller to have contractor to securely fasten handrail to the second floor and m…"
click at [245, 188] on img at bounding box center [251, 180] width 26 height 26
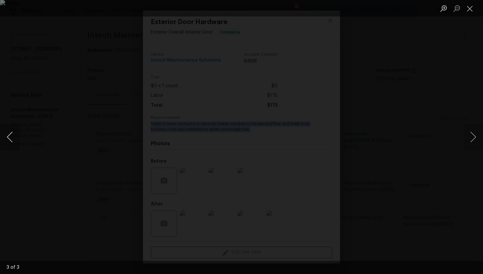
click at [10, 136] on button "Previous image" at bounding box center [10, 137] width 20 height 26
click at [14, 135] on button "Previous image" at bounding box center [10, 137] width 20 height 26
click at [472, 7] on button "Close lightbox" at bounding box center [470, 9] width 13 height 12
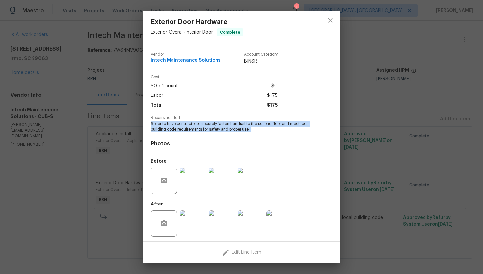
scroll to position [2, 0]
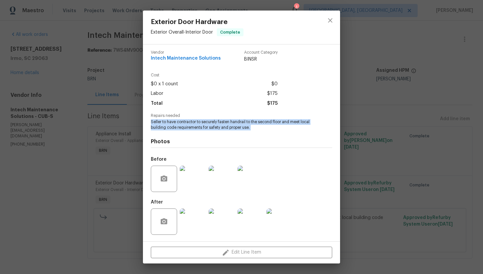
click at [284, 215] on img at bounding box center [280, 221] width 26 height 26
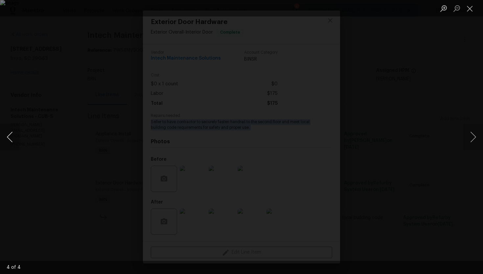
click at [13, 136] on button "Previous image" at bounding box center [10, 137] width 20 height 26
click at [12, 135] on button "Previous image" at bounding box center [10, 137] width 20 height 26
click at [473, 10] on button "Close lightbox" at bounding box center [470, 9] width 13 height 12
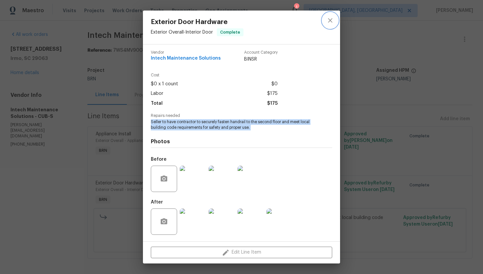
click at [330, 22] on icon "close" at bounding box center [331, 20] width 8 height 8
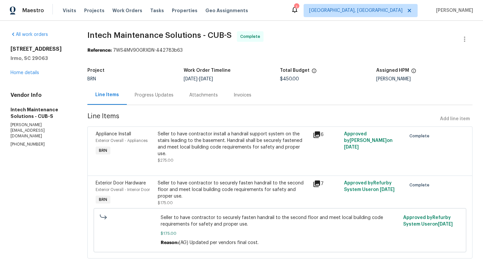
click at [251, 98] on div "Invoices" at bounding box center [243, 94] width 34 height 19
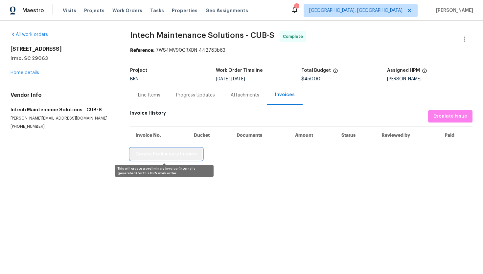
click at [183, 157] on span "Create Preliminary Invoice" at bounding box center [167, 154] width 62 height 8
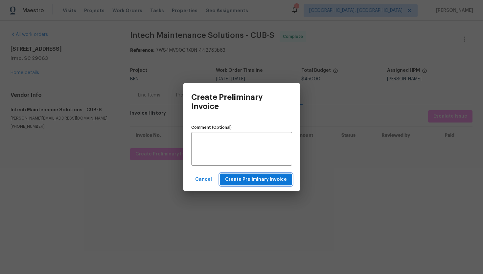
click at [237, 181] on span "Create Preliminary Invoice" at bounding box center [256, 179] width 62 height 8
